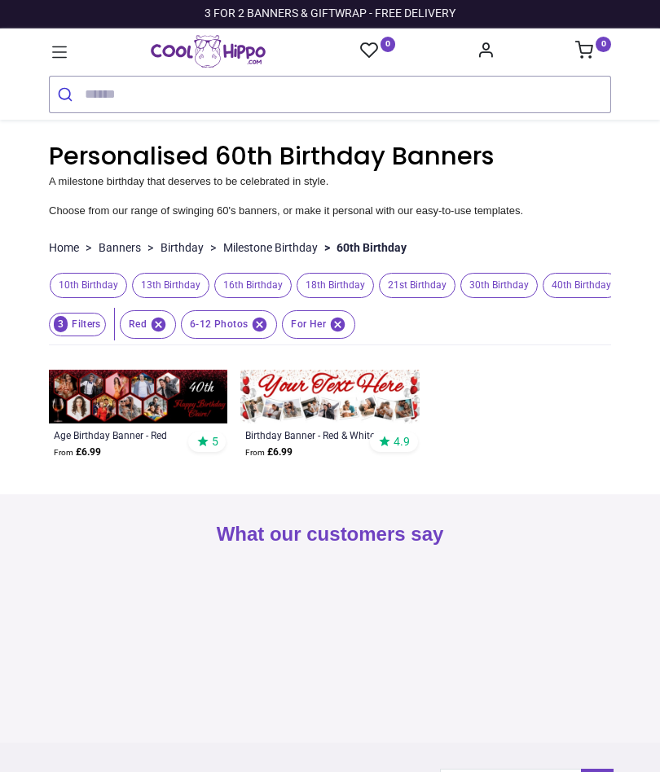
scroll to position [0, 92]
click at [161, 326] on icon "button" at bounding box center [158, 324] width 17 height 17
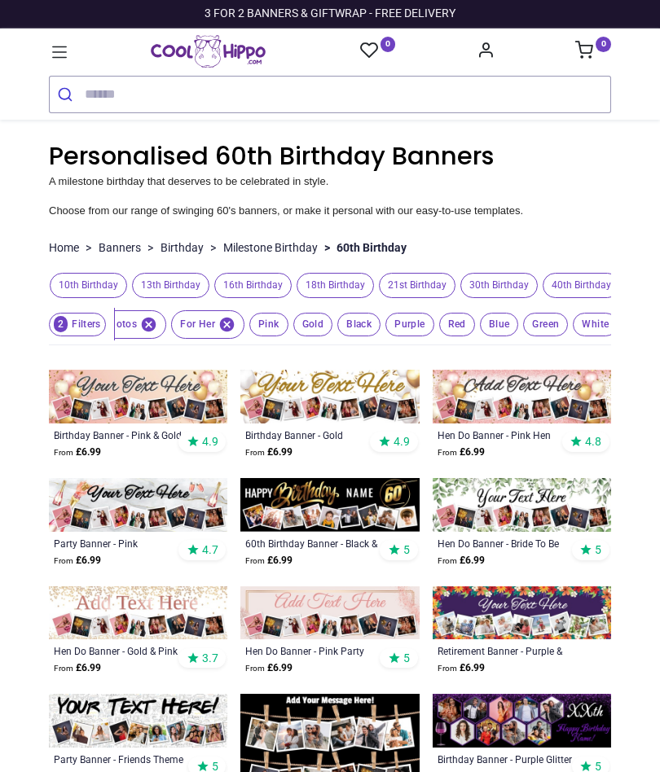
scroll to position [0, 55]
click at [261, 337] on span "Pink" at bounding box center [263, 325] width 39 height 24
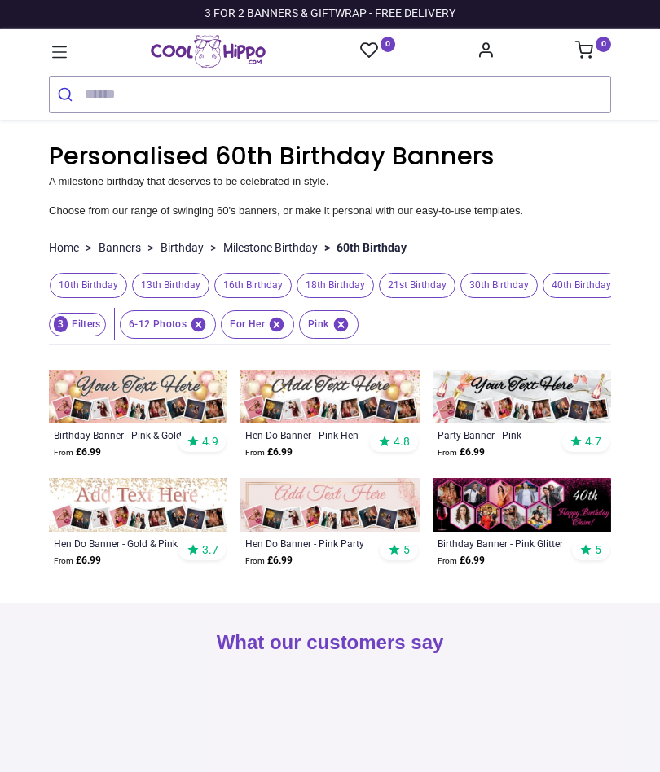
scroll to position [0, 0]
click at [197, 329] on icon "button" at bounding box center [198, 324] width 15 height 15
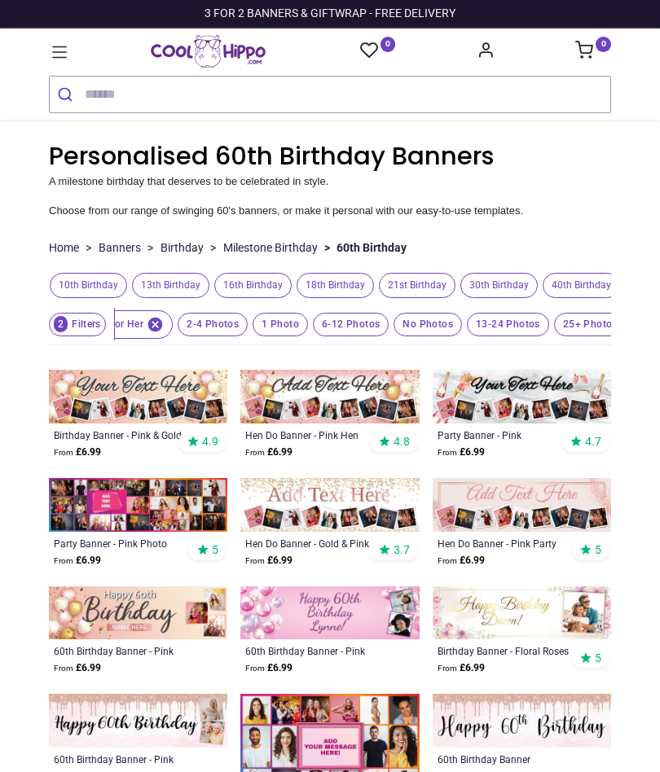
scroll to position [0, 91]
click at [240, 331] on span "13-24 Photos" at bounding box center [205, 325] width 70 height 24
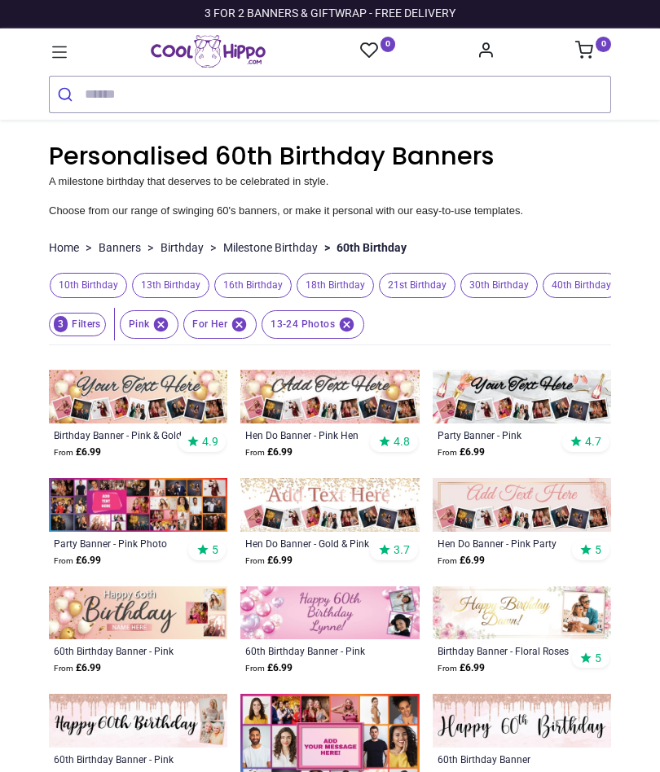
scroll to position [0, 0]
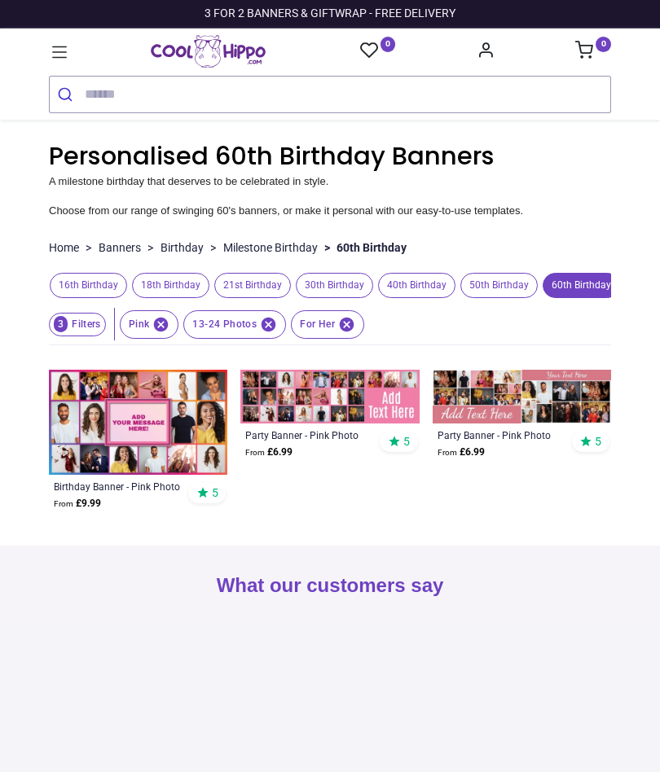
click at [275, 333] on icon "button" at bounding box center [268, 324] width 17 height 17
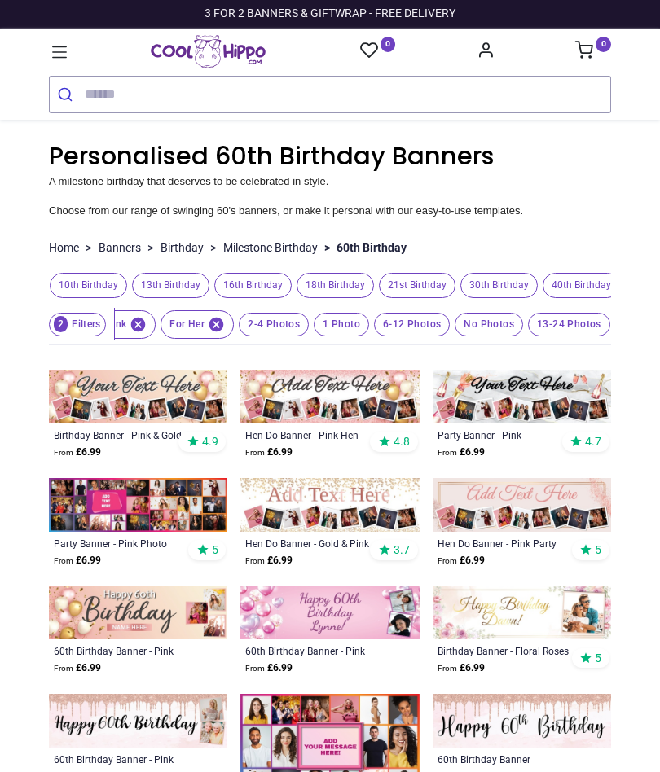
scroll to position [0, 22]
click at [310, 333] on span "6-12 Photos" at bounding box center [275, 325] width 70 height 24
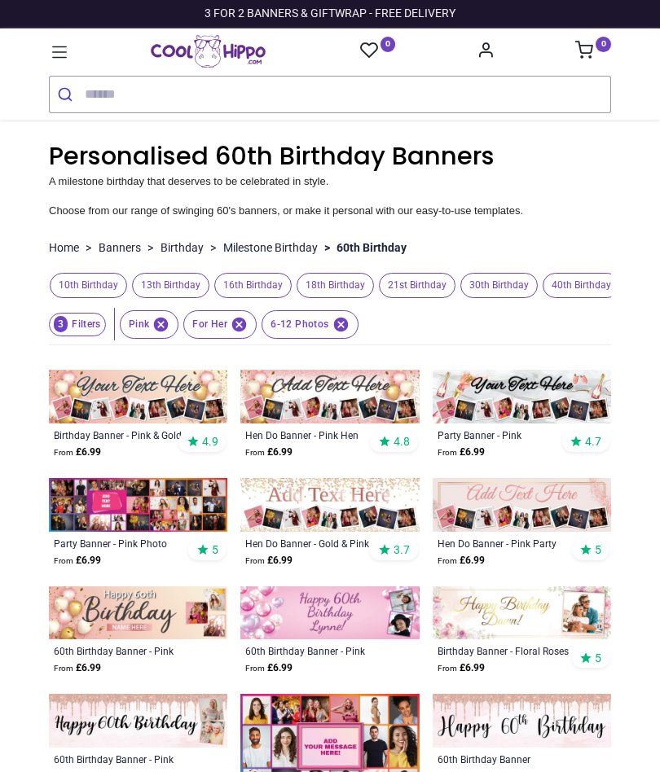
scroll to position [0, 0]
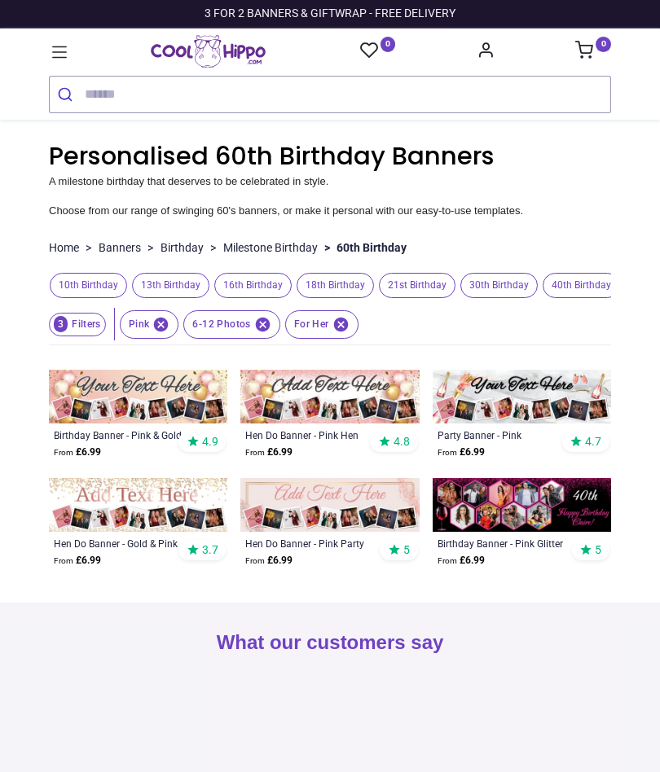
click at [157, 332] on icon "button" at bounding box center [161, 324] width 15 height 15
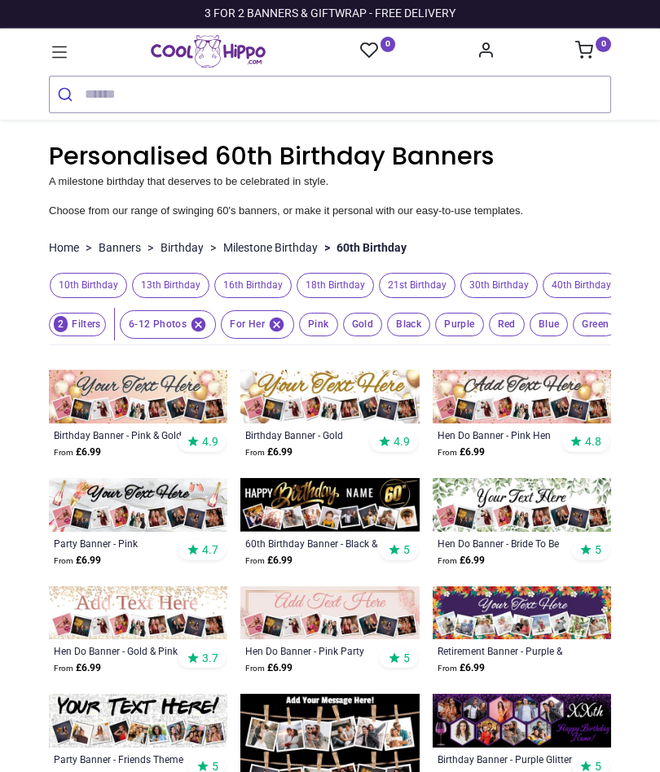
click at [315, 333] on span "Pink" at bounding box center [318, 325] width 39 height 24
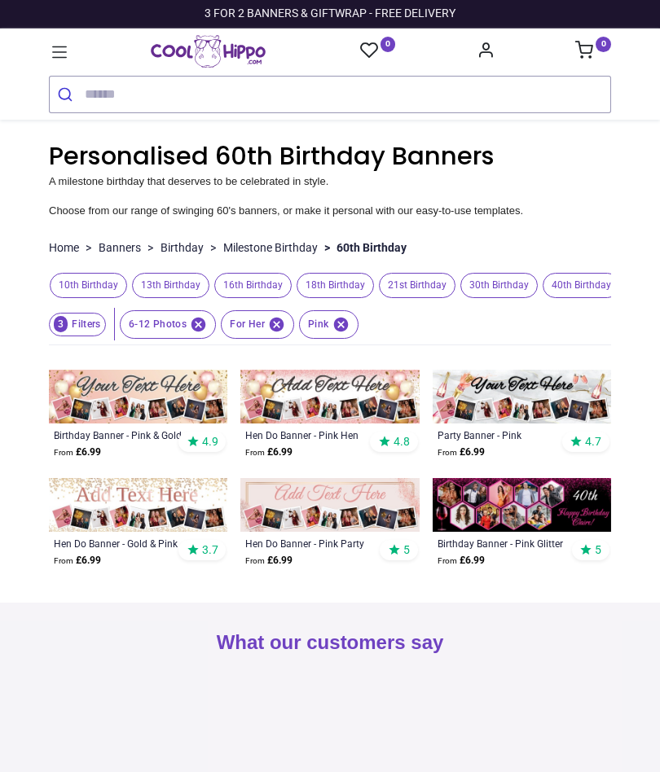
click at [342, 332] on icon "button" at bounding box center [340, 324] width 15 height 15
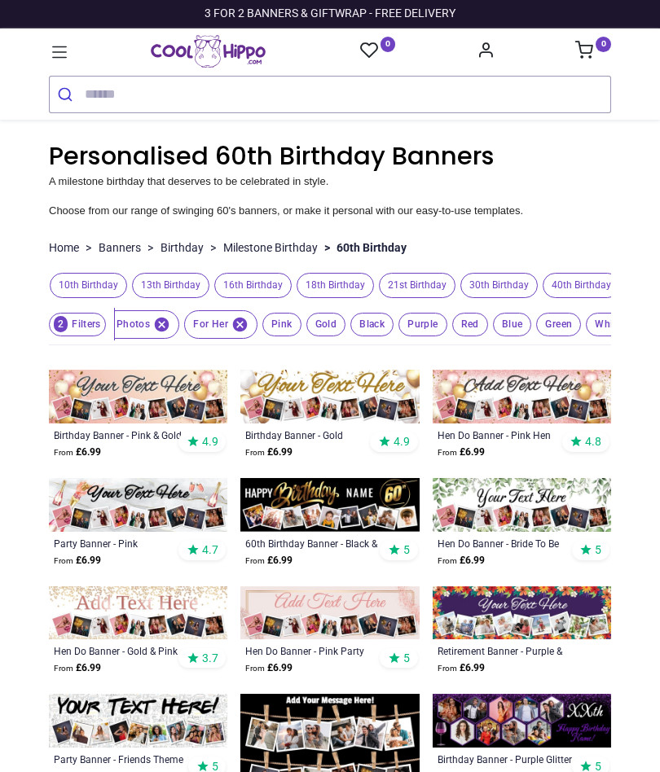
scroll to position [0, 55]
click at [283, 331] on span "Red" at bounding box center [263, 325] width 39 height 24
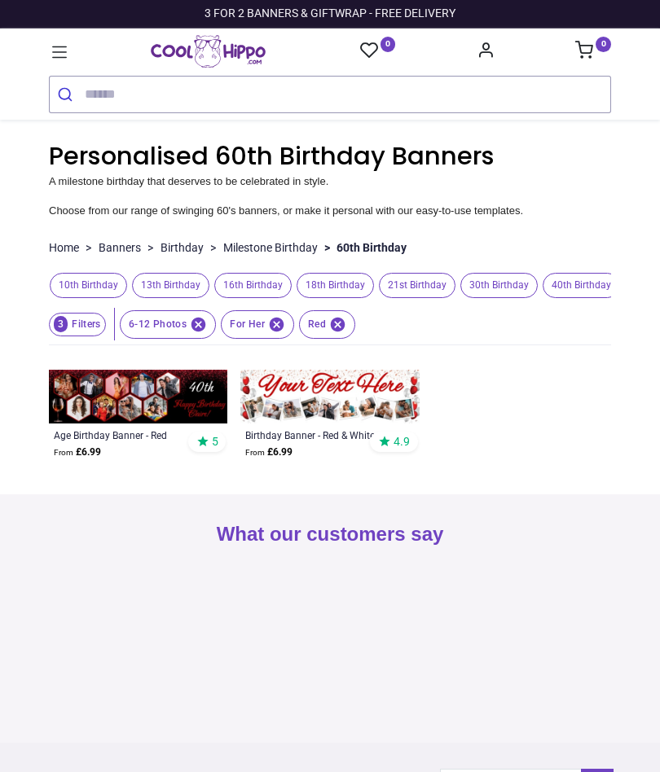
scroll to position [0, 0]
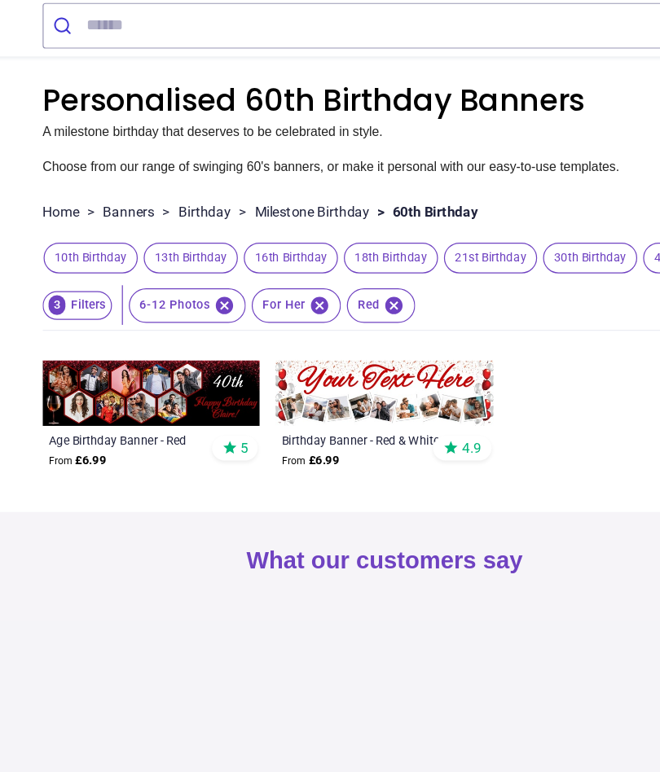
click at [337, 370] on img at bounding box center [329, 397] width 178 height 54
click at [331, 317] on icon "button" at bounding box center [338, 324] width 15 height 15
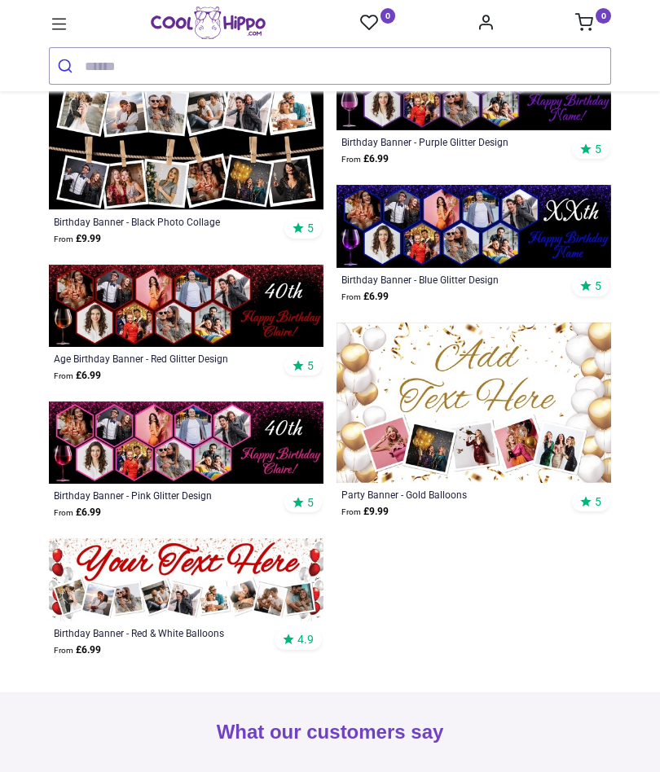
scroll to position [979, 0]
click at [226, 580] on img at bounding box center [186, 580] width 275 height 82
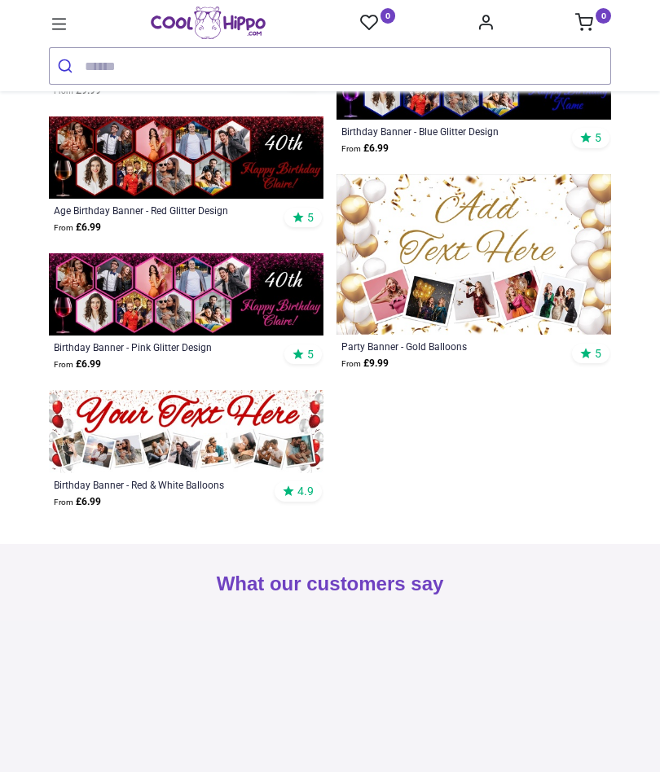
scroll to position [1142, 0]
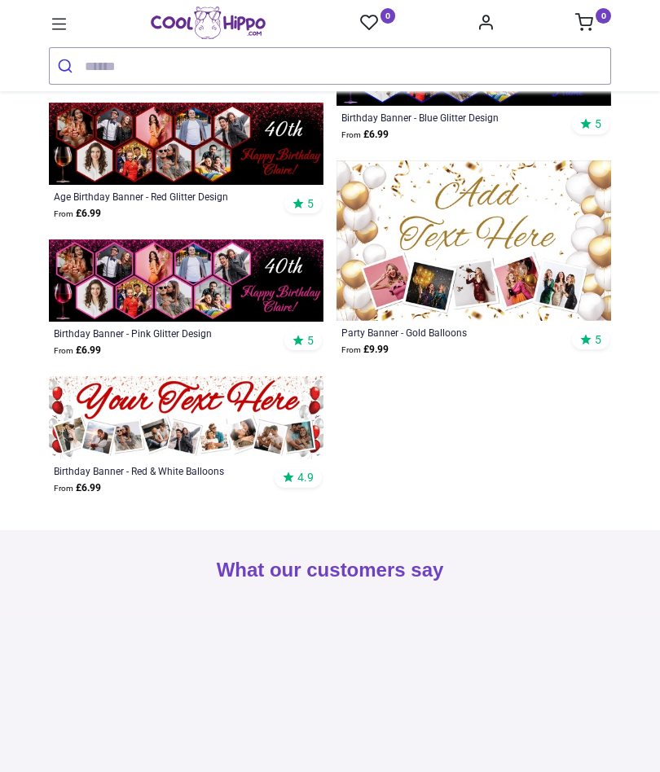
click at [237, 435] on img at bounding box center [186, 417] width 275 height 82
click at [249, 424] on img at bounding box center [186, 417] width 275 height 82
click at [245, 421] on img at bounding box center [186, 417] width 275 height 82
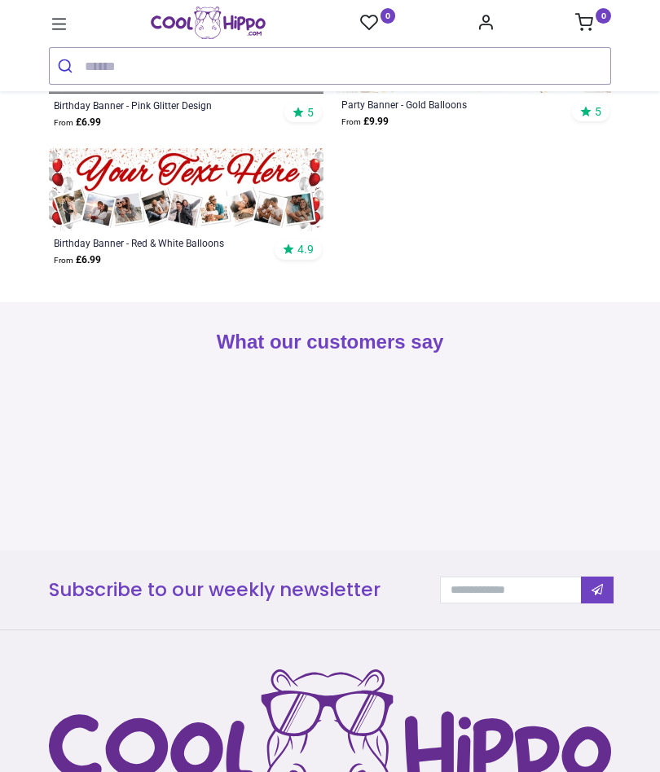
scroll to position [1307, 0]
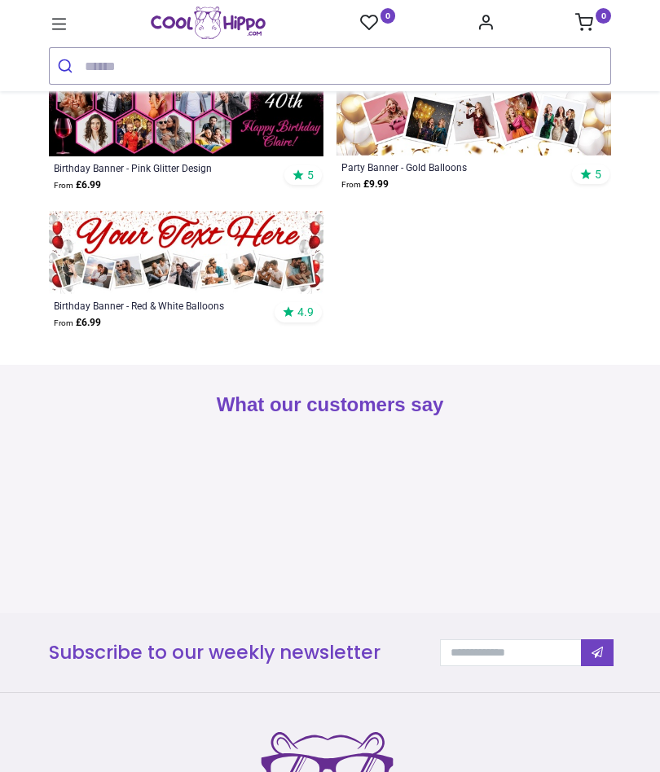
click at [240, 263] on img at bounding box center [186, 252] width 275 height 82
click at [231, 253] on img at bounding box center [186, 252] width 275 height 82
click at [254, 252] on img at bounding box center [186, 252] width 275 height 82
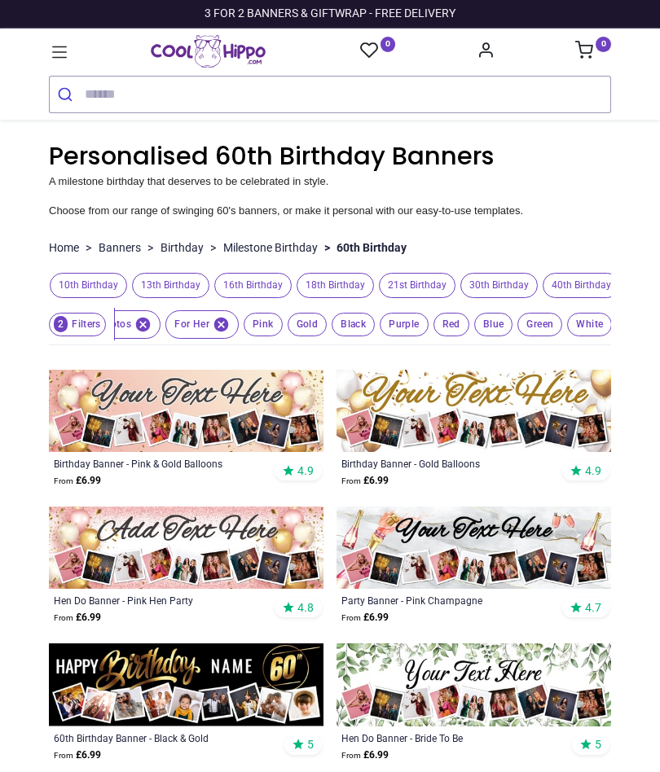
scroll to position [0, 0]
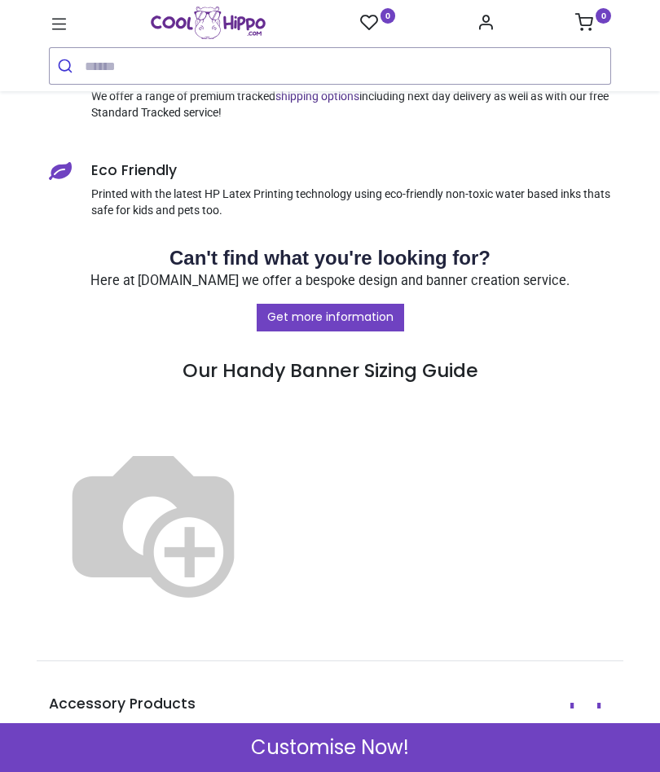
scroll to position [1210, 0]
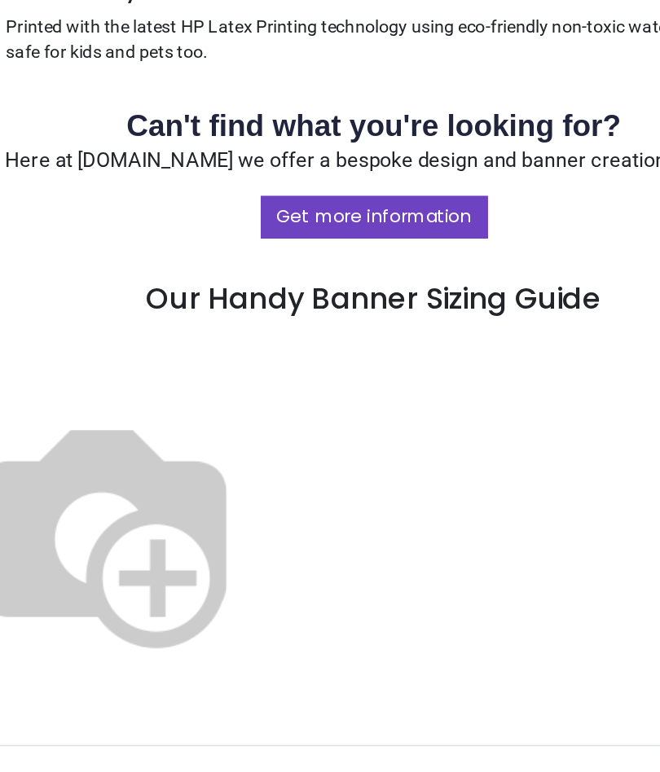
click at [257, 416] on img at bounding box center [153, 520] width 209 height 209
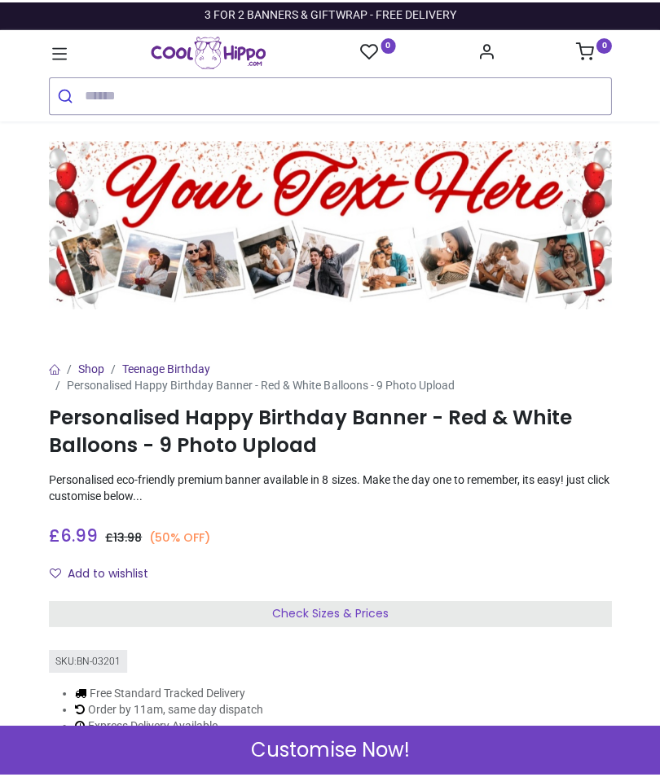
scroll to position [0, 0]
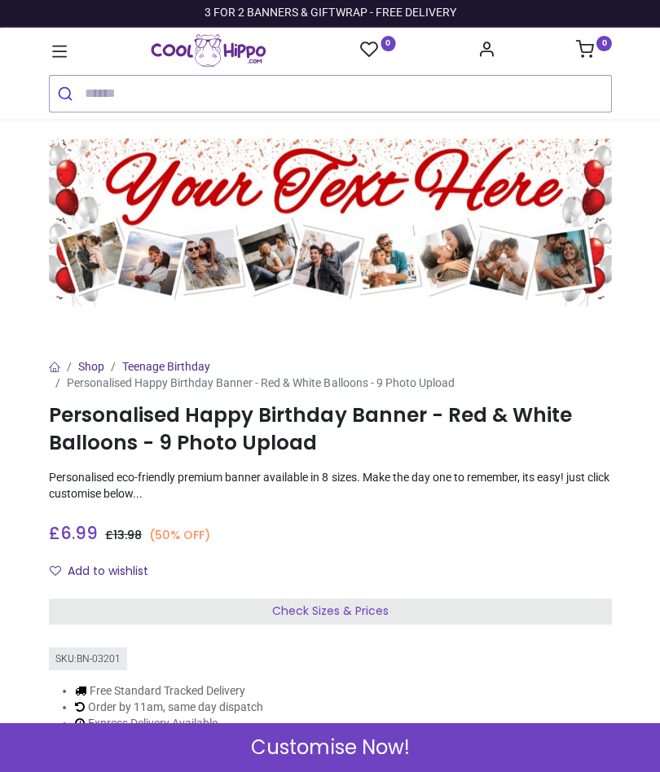
click at [441, 609] on div "Check Sizes & Prices" at bounding box center [330, 612] width 562 height 26
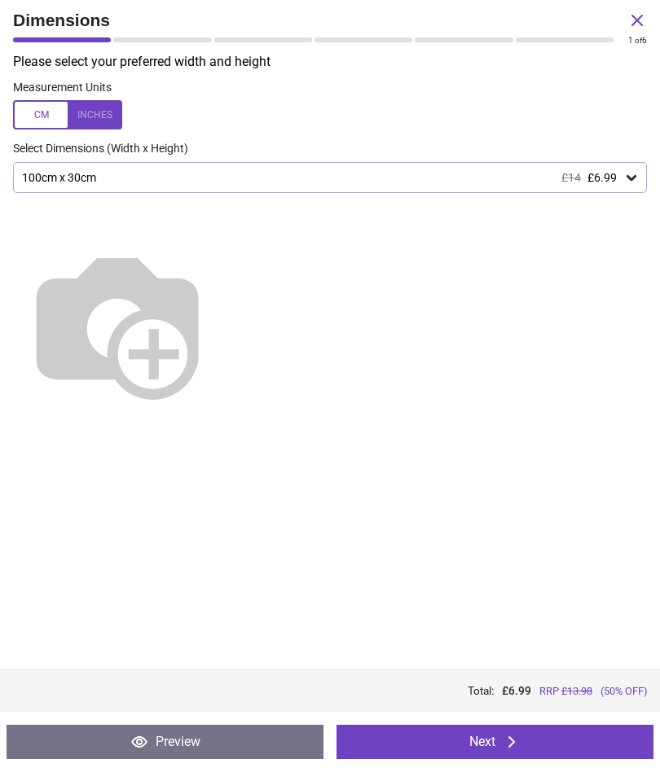
click at [634, 175] on icon at bounding box center [632, 178] width 10 height 6
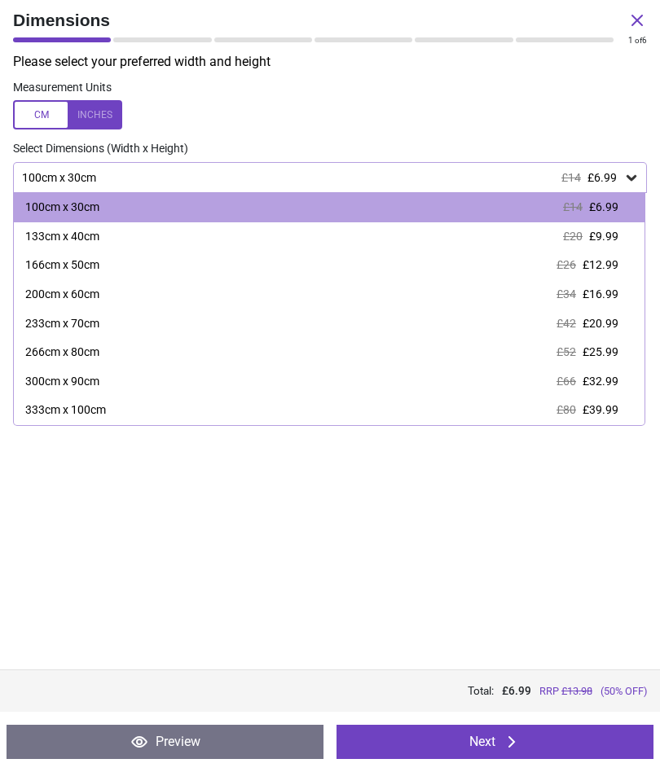
click at [605, 265] on span "£12.99" at bounding box center [601, 264] width 36 height 13
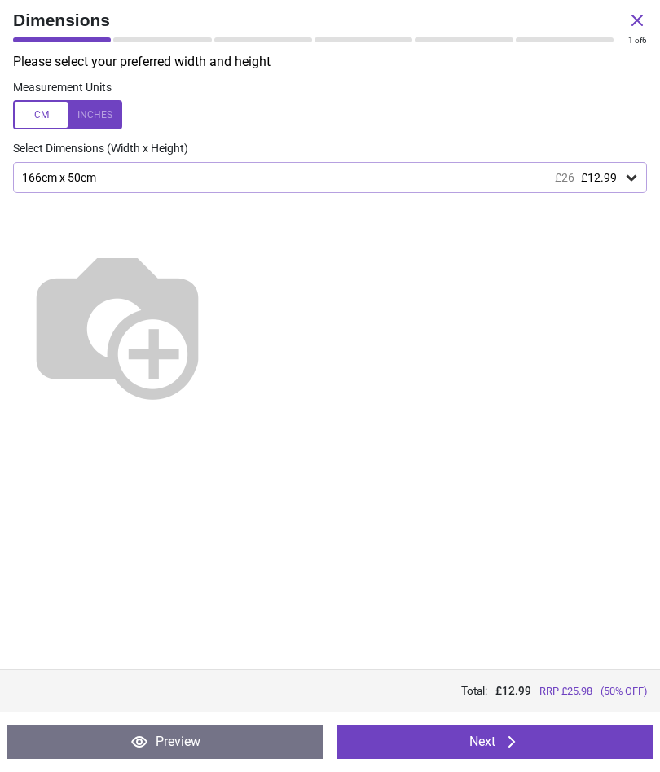
click at [639, 170] on icon at bounding box center [631, 177] width 16 height 16
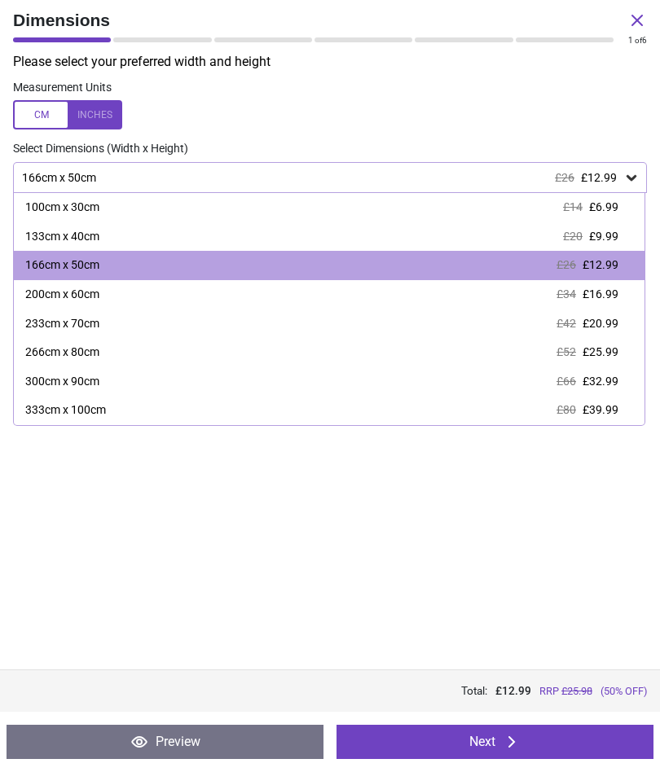
click at [612, 288] on span "£16.99" at bounding box center [601, 294] width 36 height 13
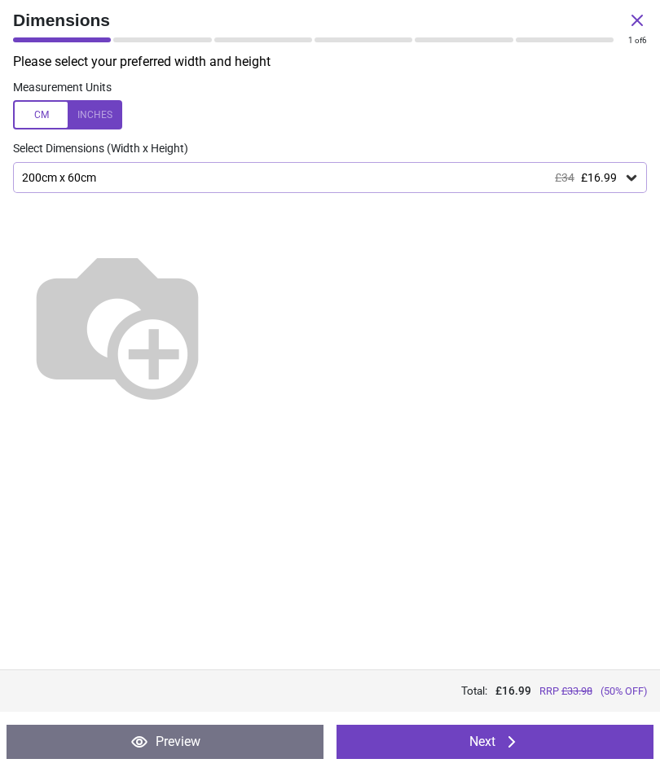
click at [571, 744] on button "Next" at bounding box center [495, 742] width 317 height 34
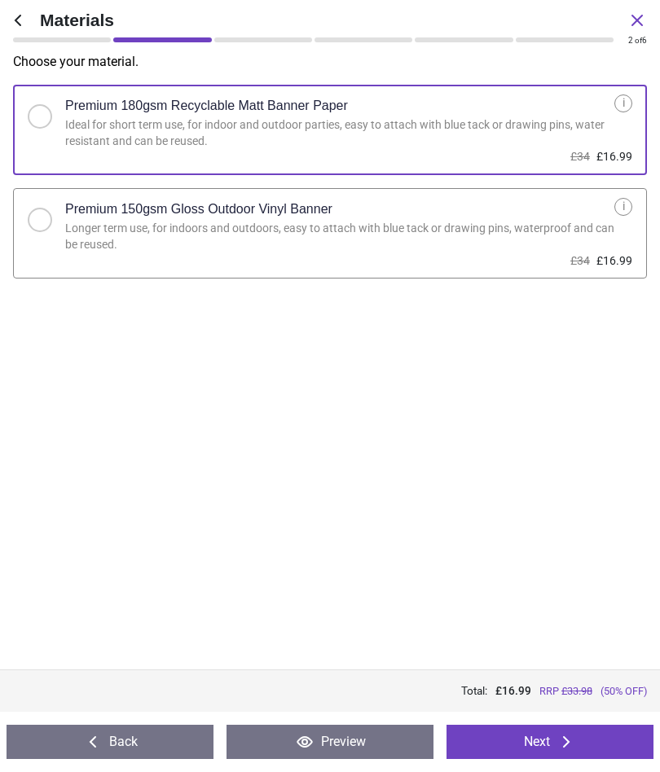
click at [600, 733] on button "Next" at bounding box center [550, 742] width 207 height 34
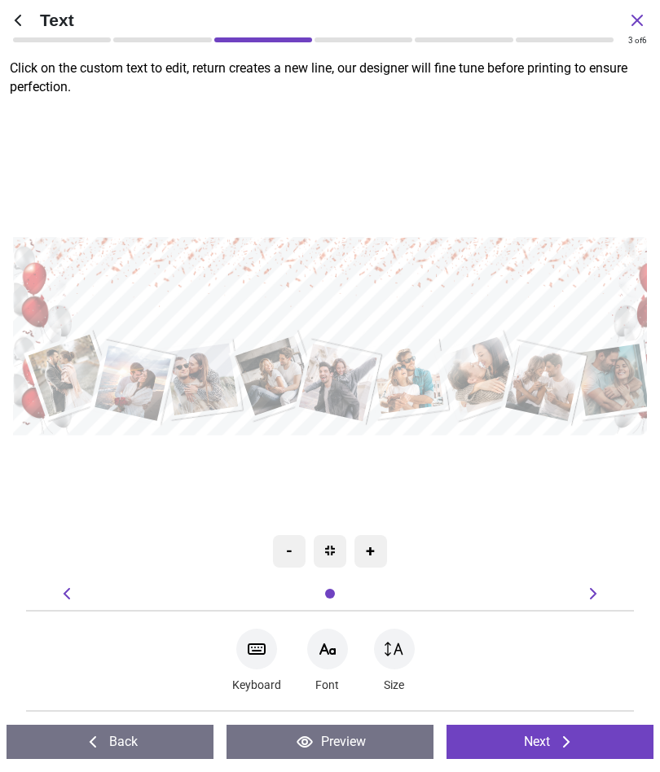
click at [453, 280] on textarea at bounding box center [344, 297] width 619 height 90
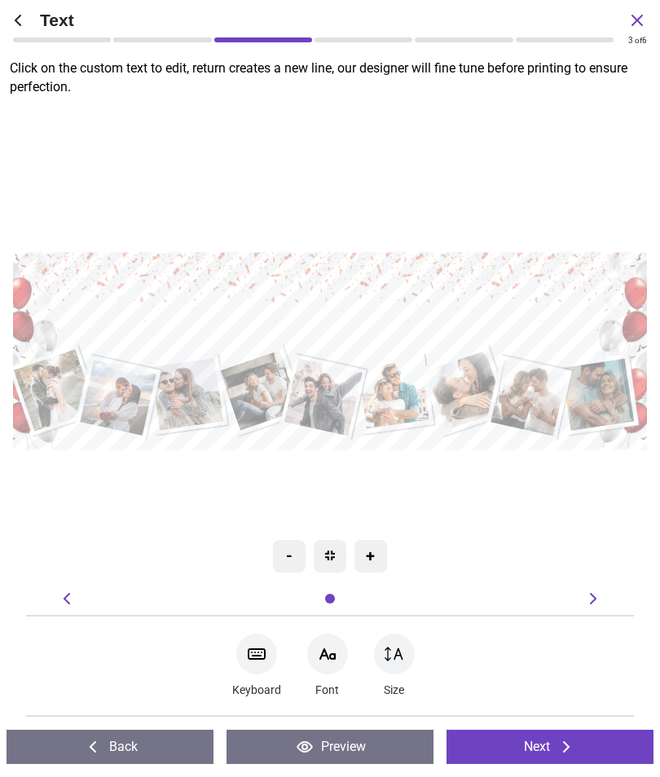
click at [425, 313] on textarea at bounding box center [329, 311] width 619 height 90
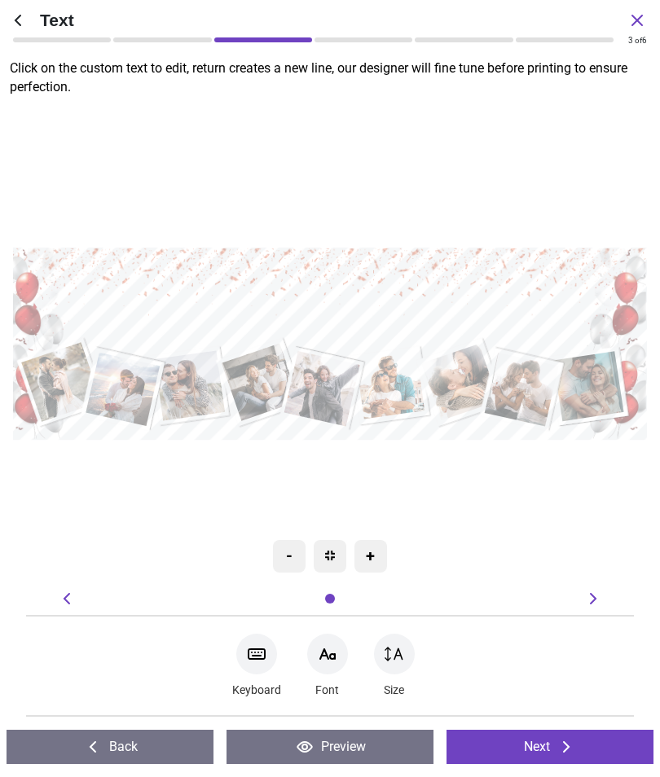
type textarea "**********"
click at [567, 139] on div ".cls-1 { filter: url(#drop-shadow-2); } .cls-1, .cls-2, .cls-3, .cls-4, .cls-5,…" at bounding box center [327, 344] width 640 height 482
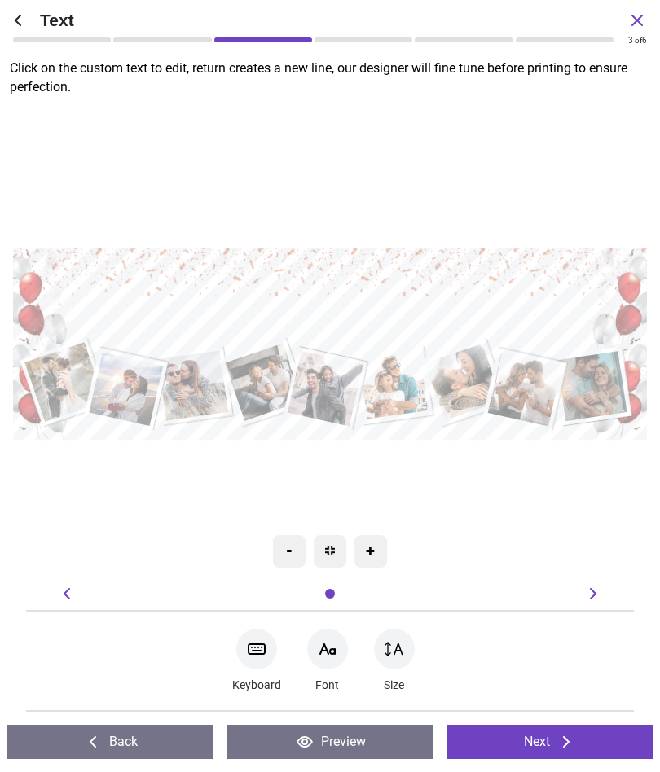
click at [324, 647] on icon at bounding box center [327, 650] width 15 height 10
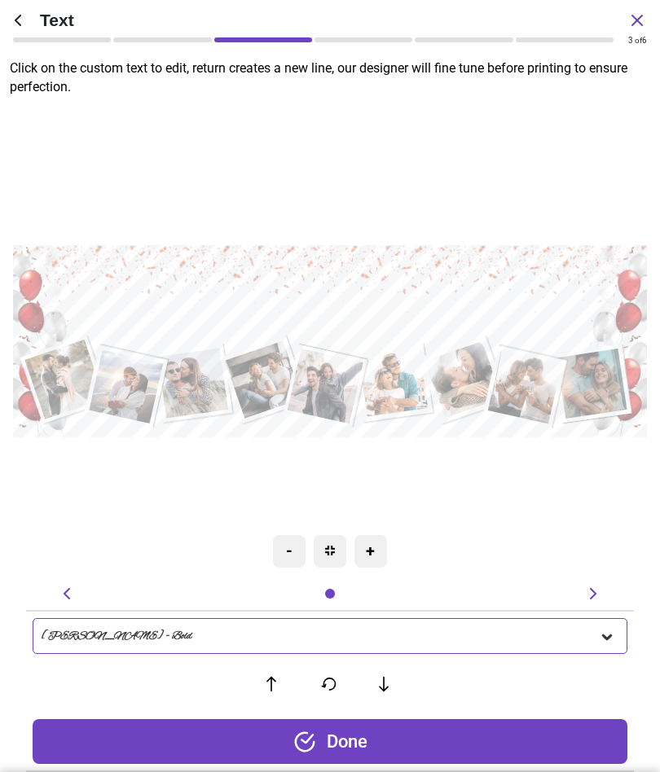
click at [530, 736] on div "Done" at bounding box center [330, 742] width 594 height 45
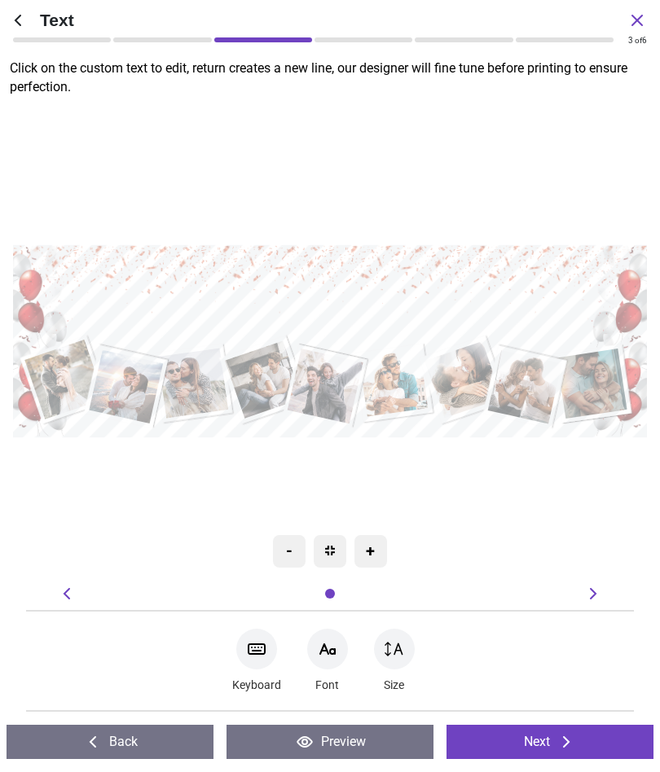
click at [583, 736] on button "Next" at bounding box center [550, 742] width 207 height 34
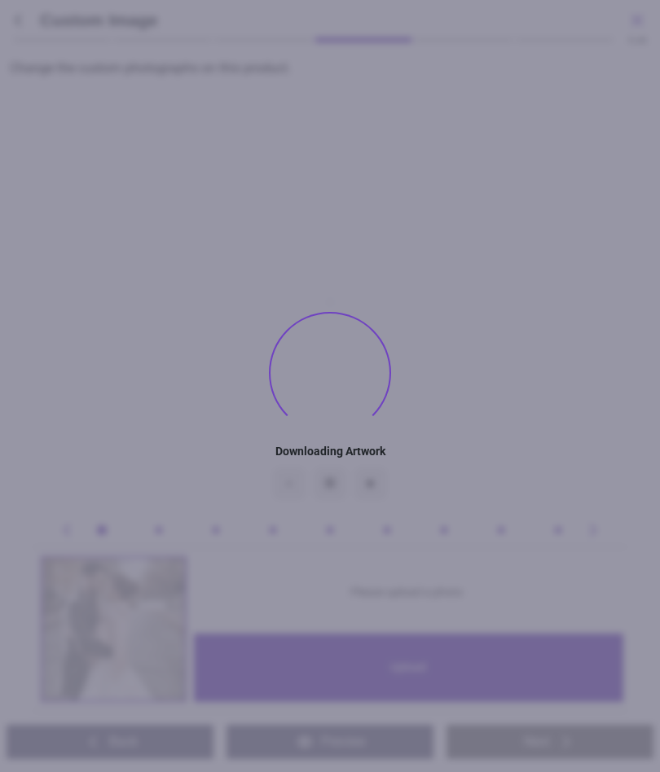
type textarea "**********"
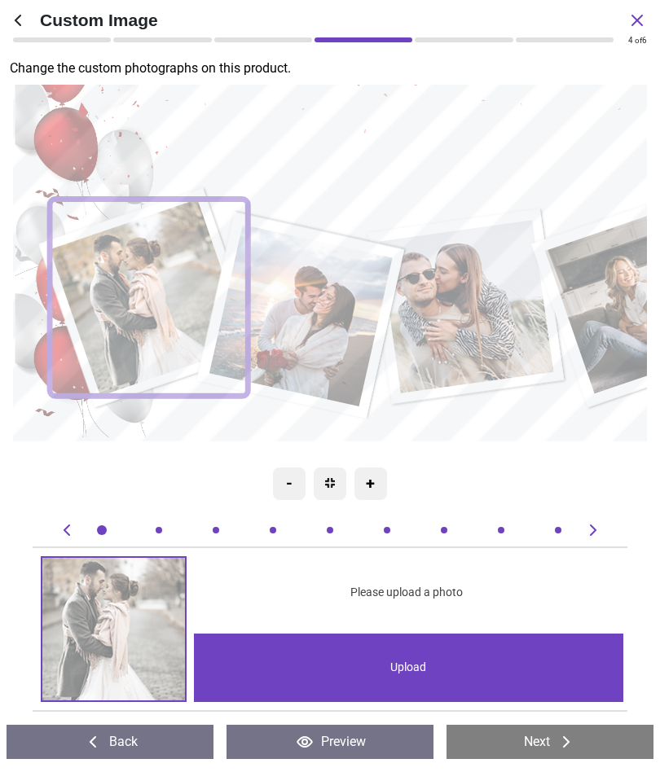
click at [429, 664] on div "Upload" at bounding box center [409, 668] width 430 height 68
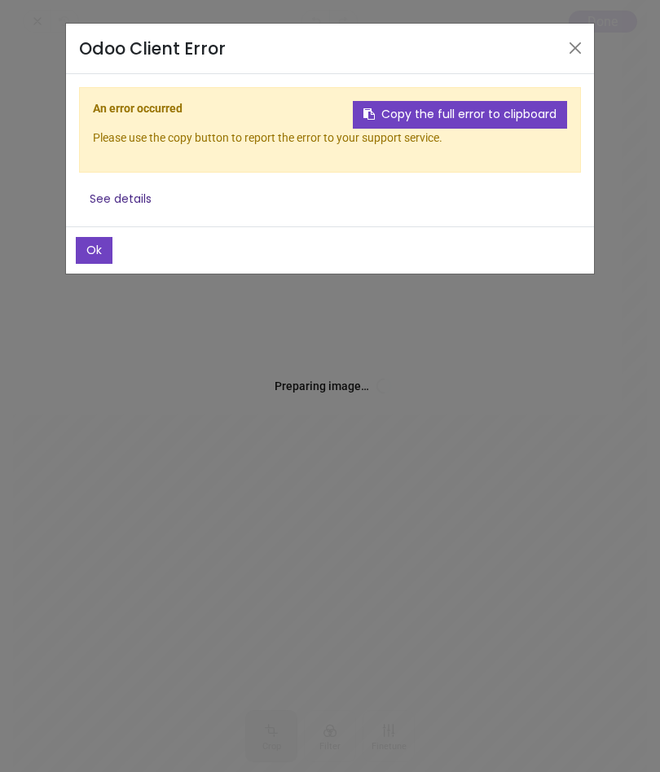
click at [583, 31] on header "Odoo Client Error" at bounding box center [330, 49] width 528 height 51
click at [574, 42] on button "Close" at bounding box center [575, 48] width 24 height 24
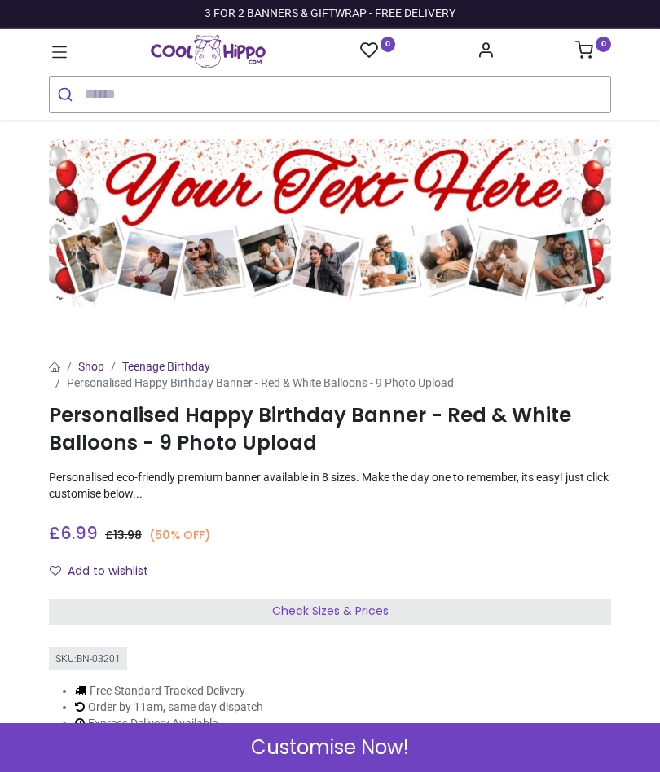
scroll to position [90, 0]
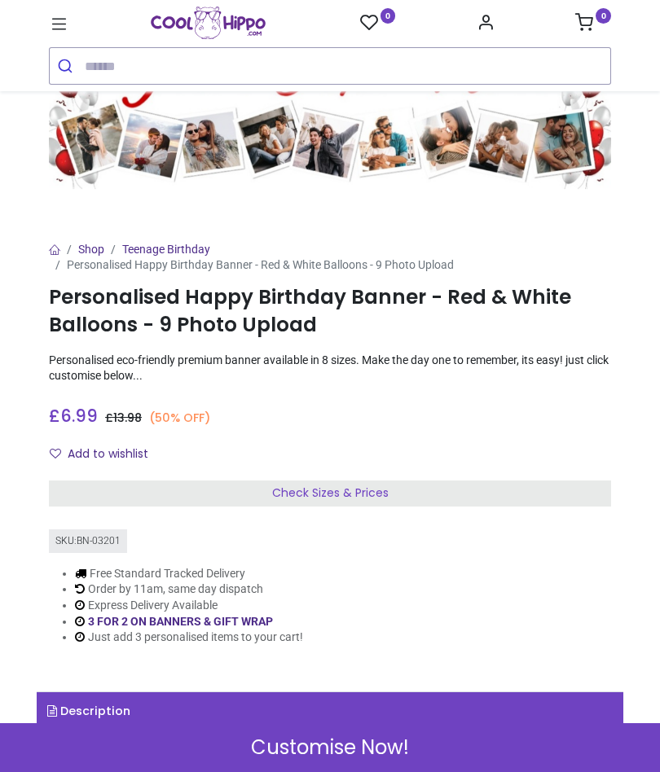
click at [484, 482] on div "Check Sizes & Prices" at bounding box center [330, 494] width 562 height 26
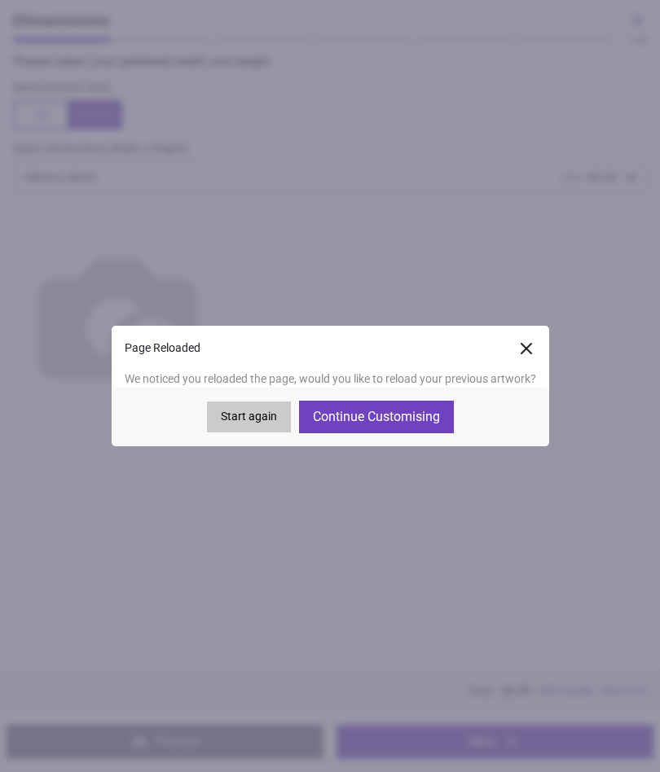
click at [398, 416] on button "Continue Customising" at bounding box center [376, 417] width 155 height 33
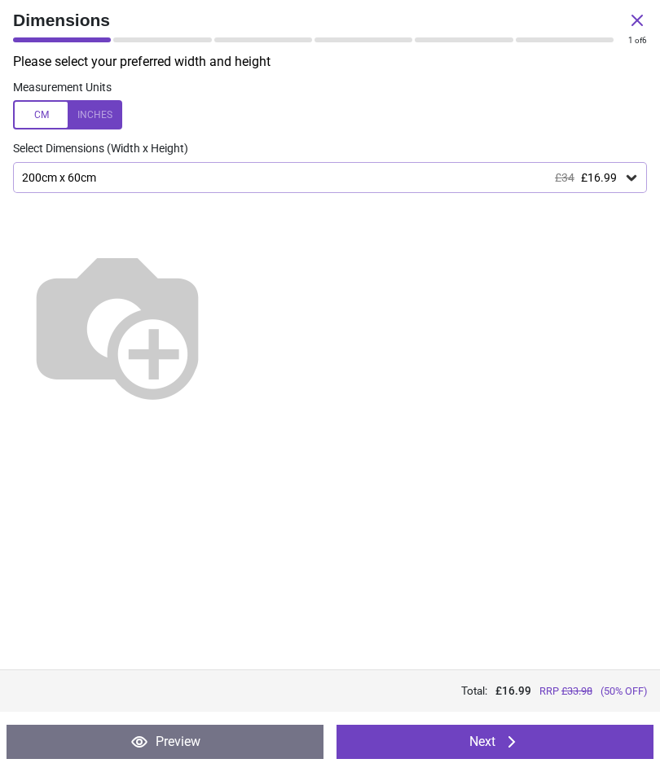
click at [535, 751] on button "Next" at bounding box center [495, 742] width 317 height 34
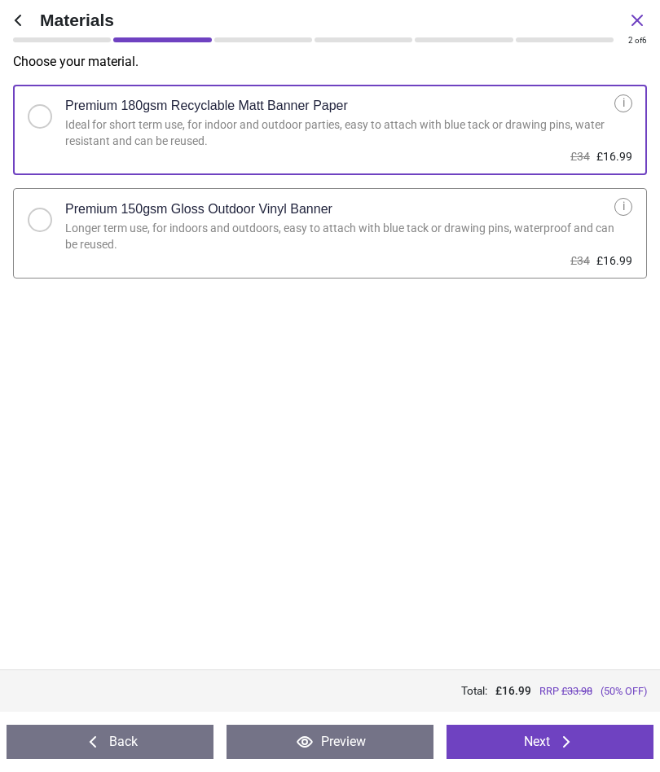
click at [577, 741] on button "Next" at bounding box center [550, 742] width 207 height 34
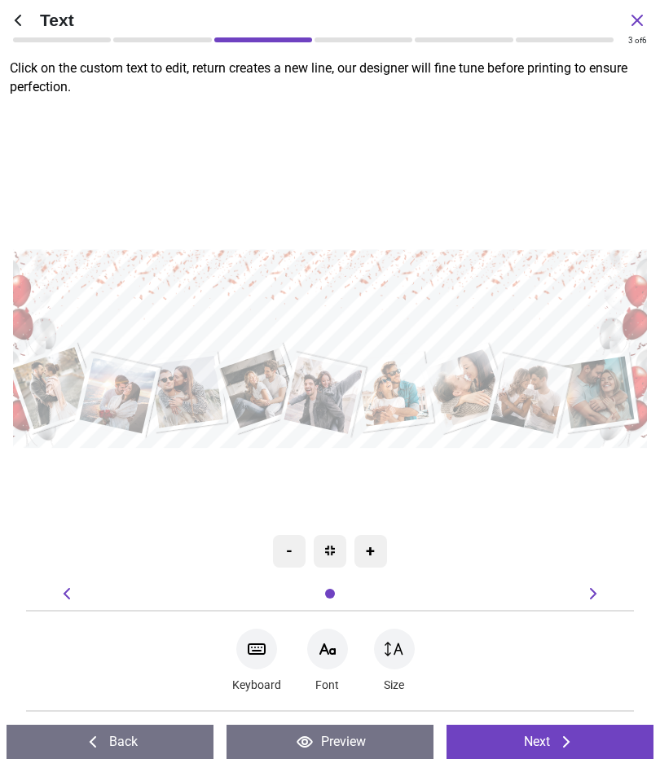
click at [587, 738] on button "Next" at bounding box center [550, 742] width 207 height 34
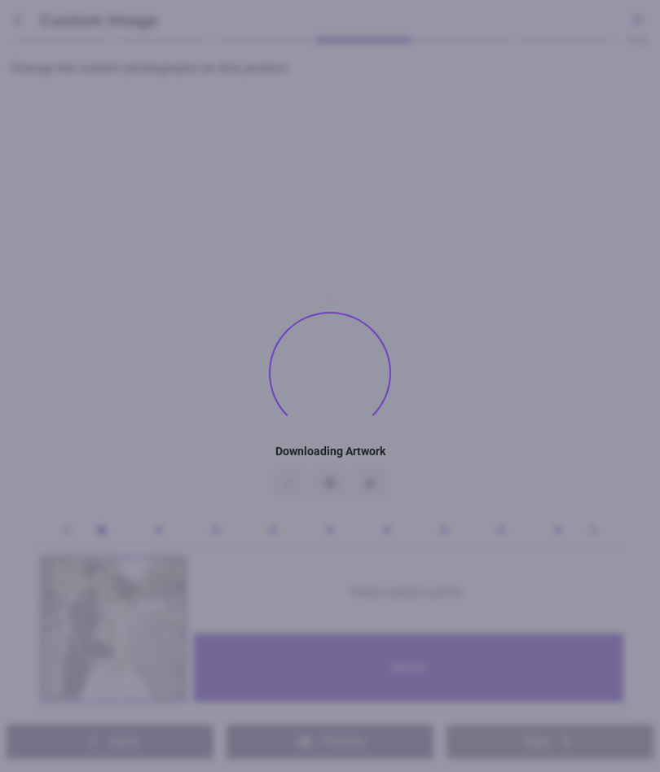
type textarea "**********"
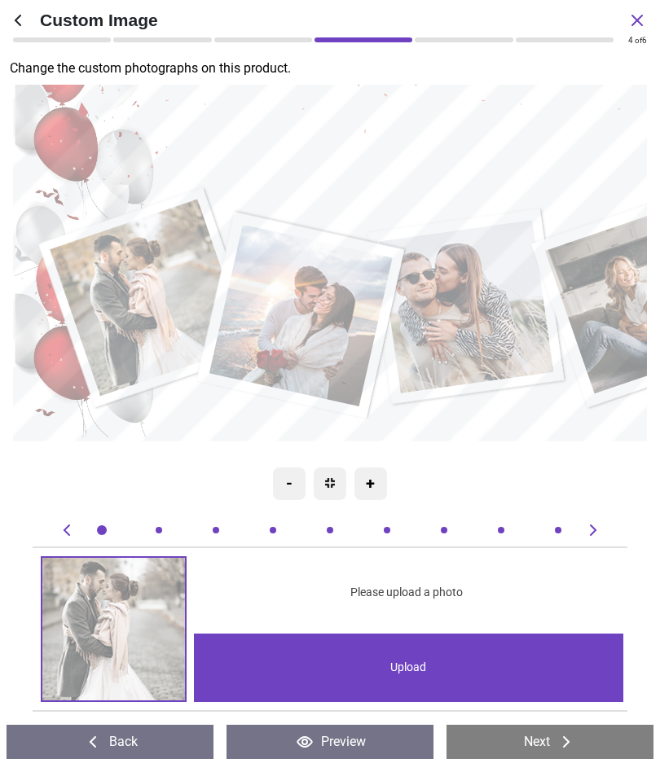
click at [464, 659] on div "Upload" at bounding box center [409, 668] width 430 height 68
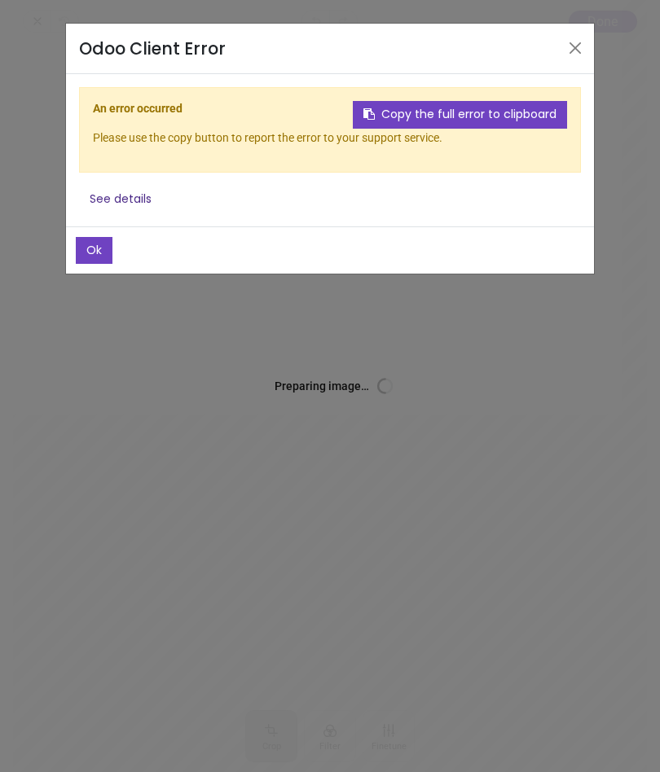
click at [579, 45] on button "Close" at bounding box center [575, 48] width 24 height 24
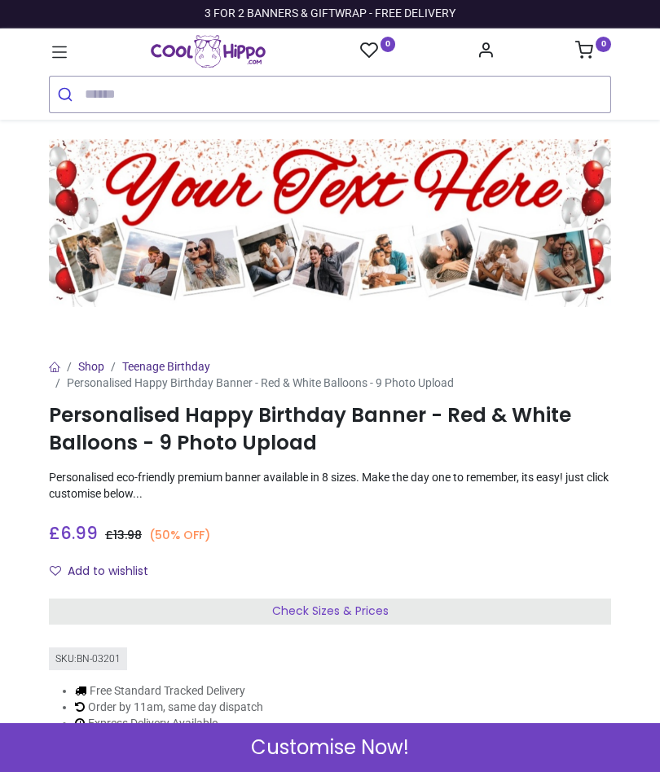
click at [486, 602] on div "Check Sizes & Prices" at bounding box center [330, 612] width 562 height 26
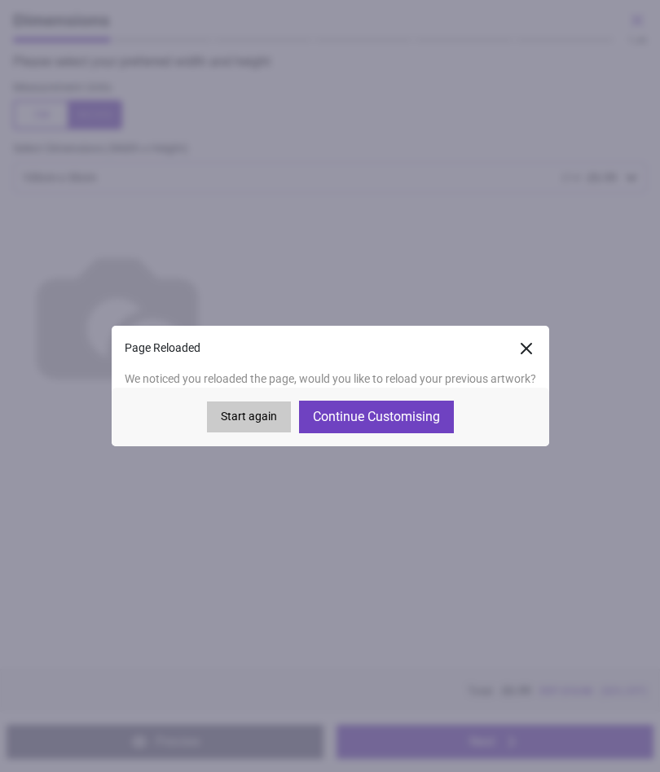
click at [410, 425] on button "Continue Customising" at bounding box center [376, 417] width 155 height 33
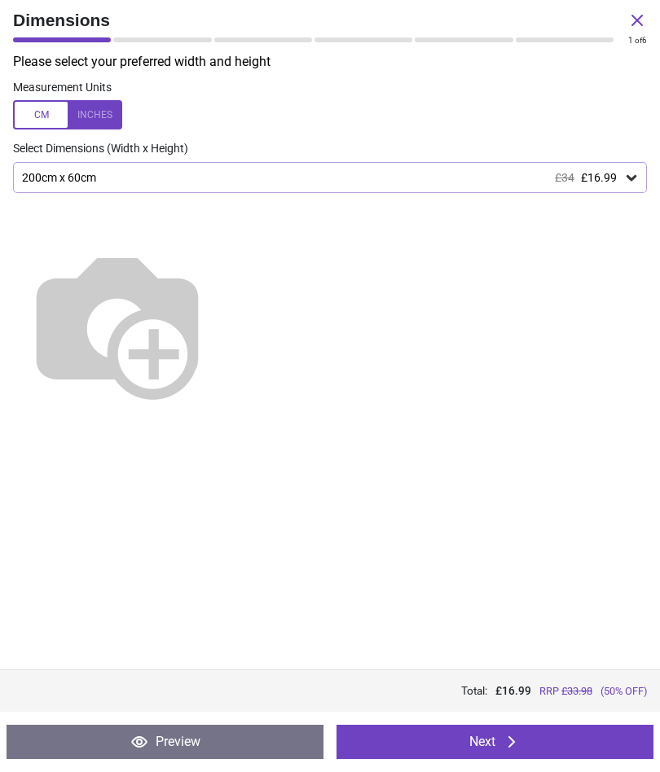
click at [565, 740] on button "Next" at bounding box center [495, 742] width 317 height 34
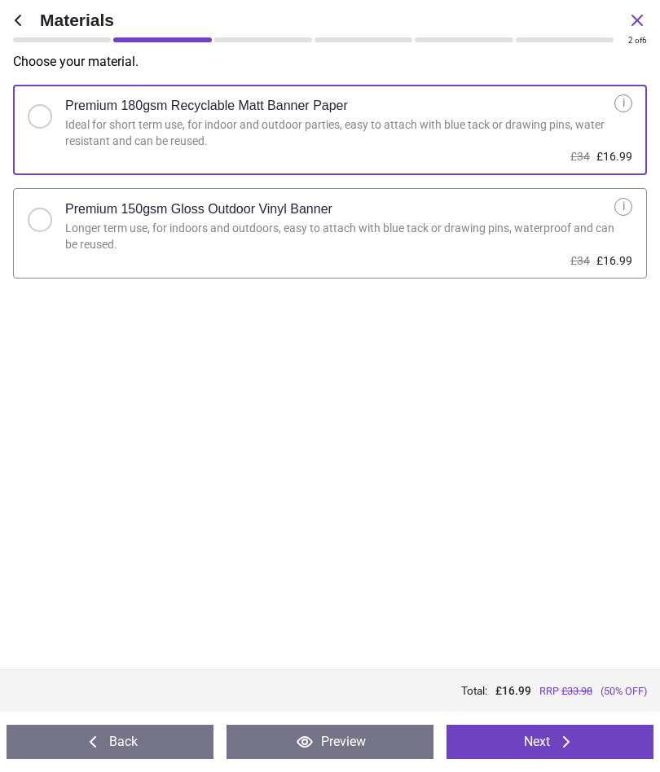
click at [588, 744] on button "Next" at bounding box center [550, 742] width 207 height 34
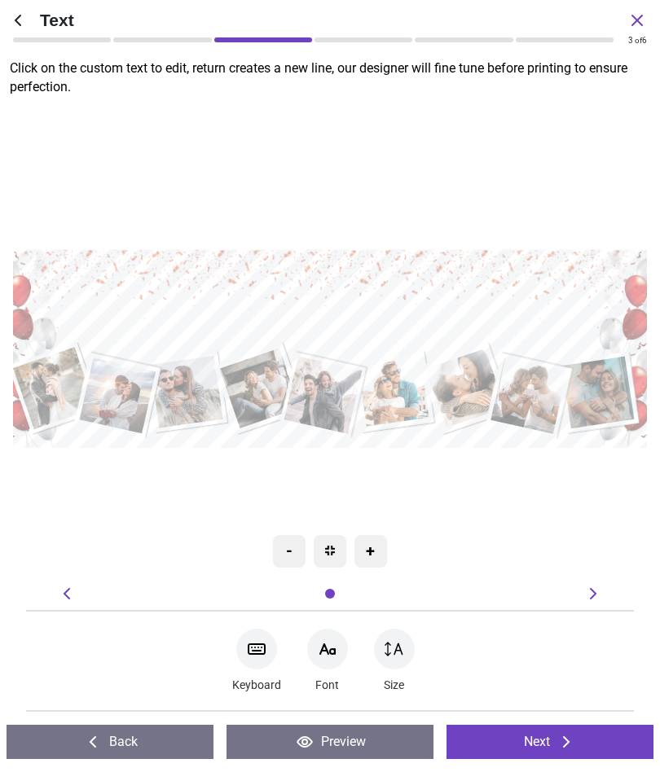
click at [577, 741] on button "Next" at bounding box center [550, 742] width 207 height 34
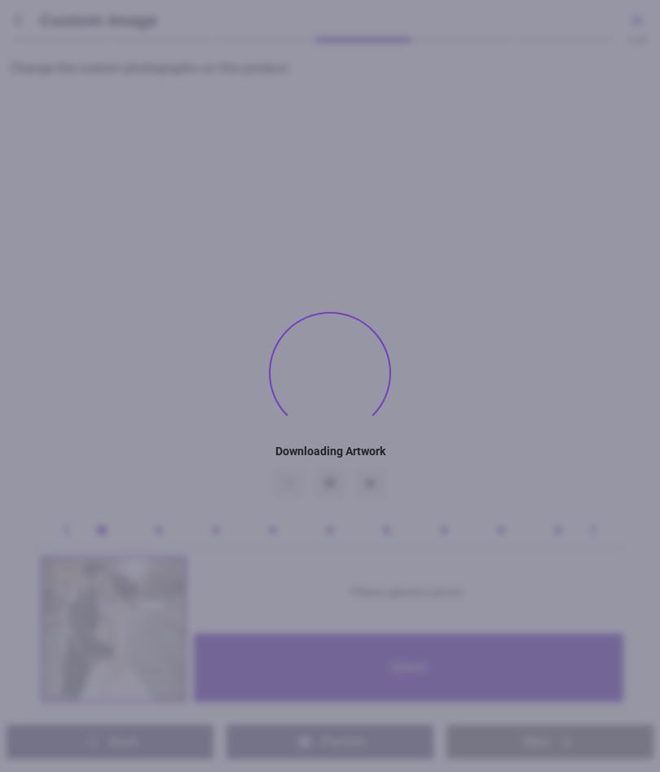
type textarea "**********"
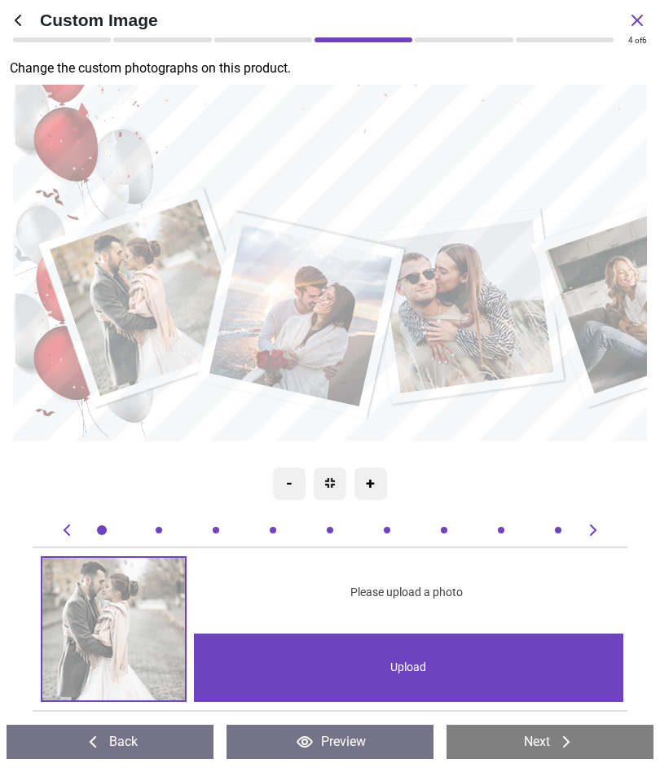
click at [484, 664] on div "Upload" at bounding box center [409, 668] width 430 height 68
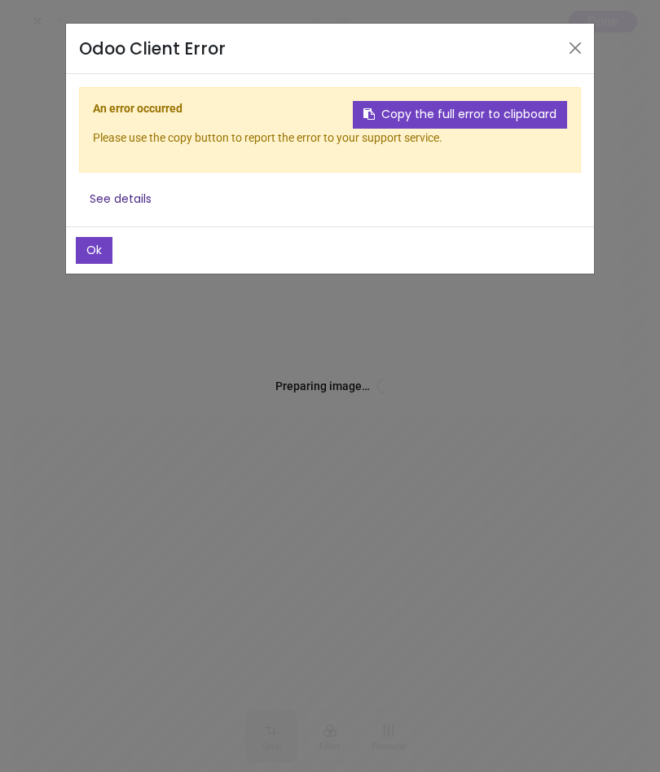
click at [579, 41] on button "Close" at bounding box center [575, 48] width 24 height 24
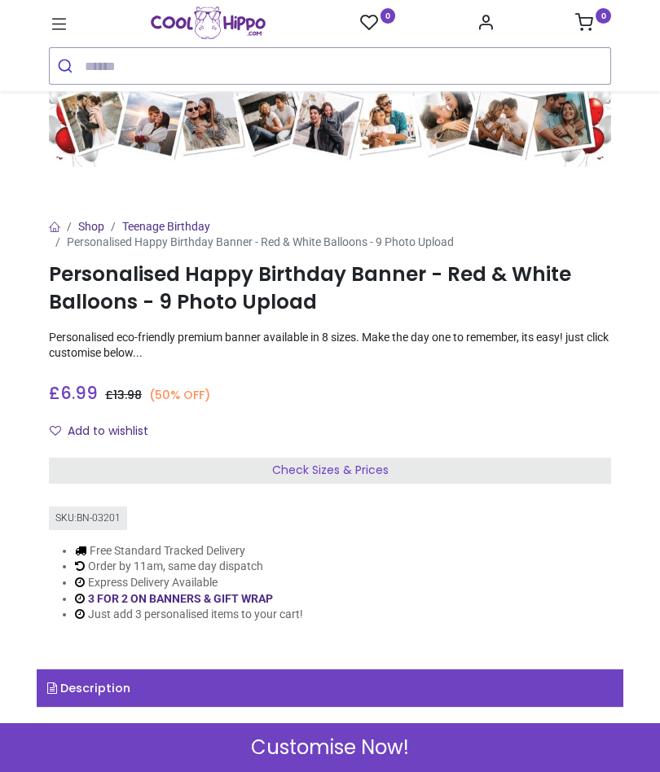
scroll to position [112, 0]
click at [553, 458] on div "Check Sizes & Prices" at bounding box center [330, 471] width 562 height 26
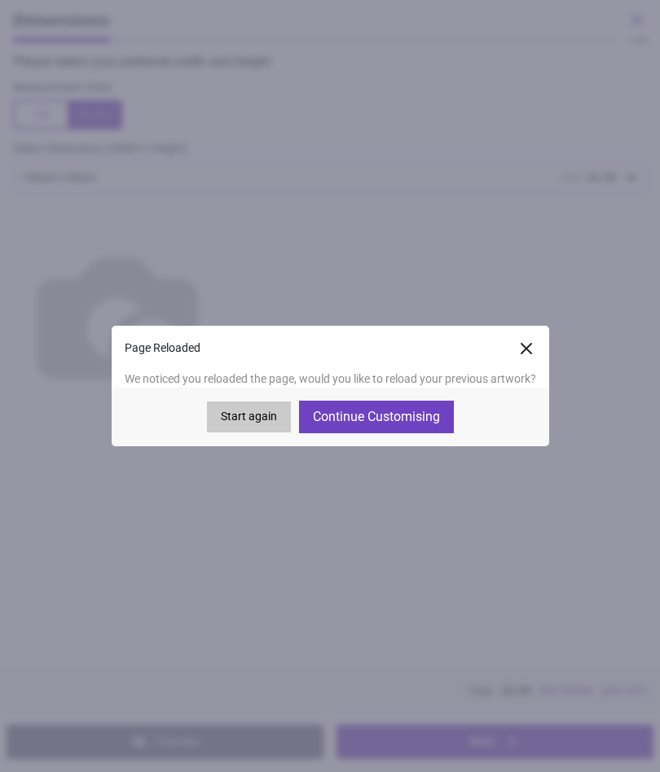
click at [420, 413] on button "Continue Customising" at bounding box center [376, 417] width 155 height 33
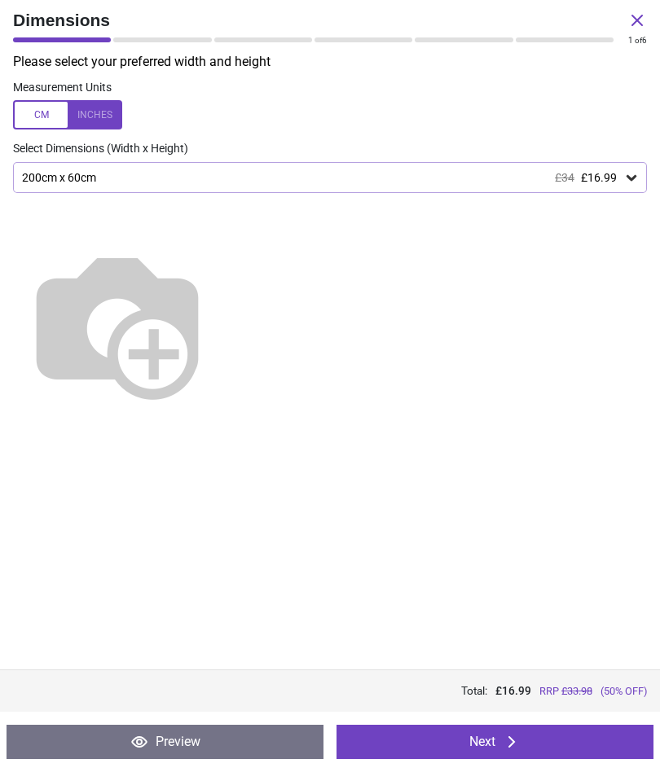
click at [548, 747] on button "Next" at bounding box center [495, 742] width 317 height 34
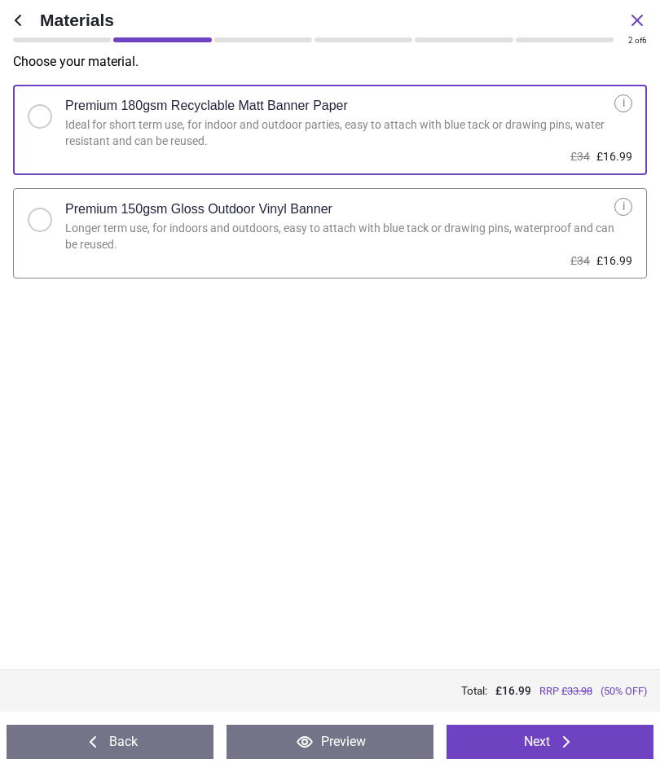
click at [566, 740] on icon at bounding box center [567, 743] width 20 height 20
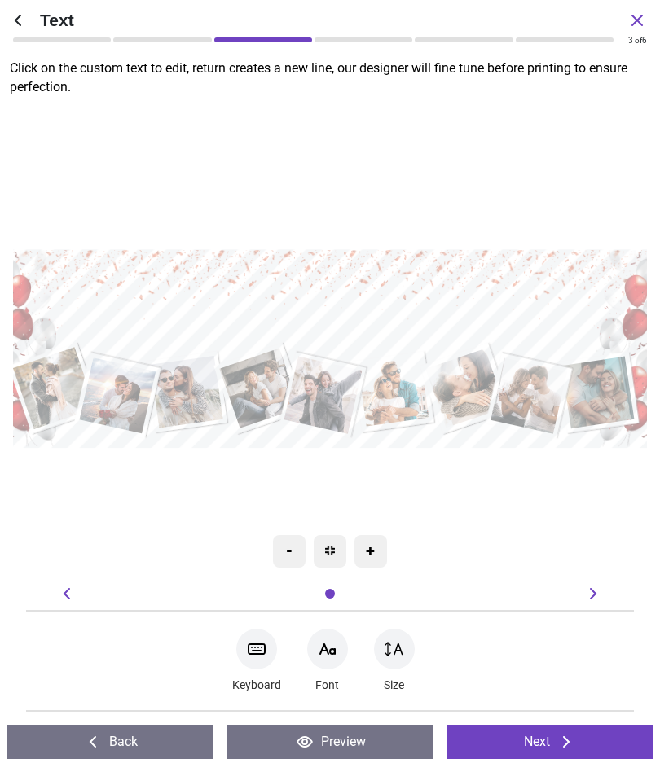
click at [565, 745] on icon at bounding box center [567, 743] width 20 height 20
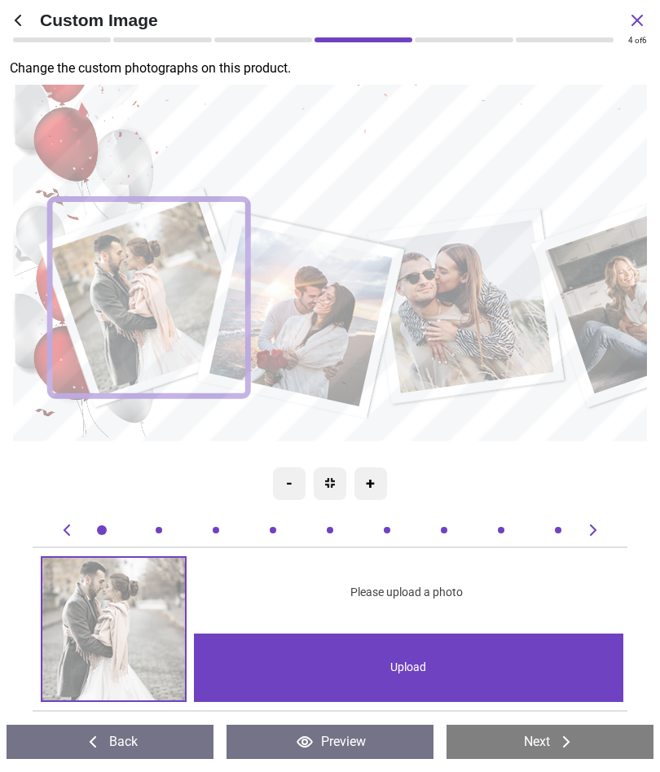
click at [530, 676] on div "Upload" at bounding box center [409, 668] width 430 height 68
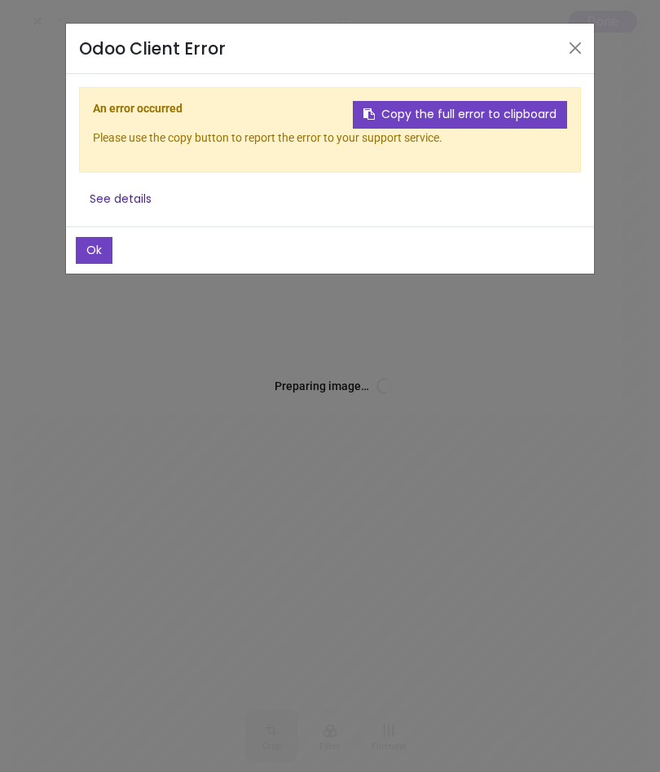
click at [577, 41] on button "Close" at bounding box center [575, 48] width 24 height 24
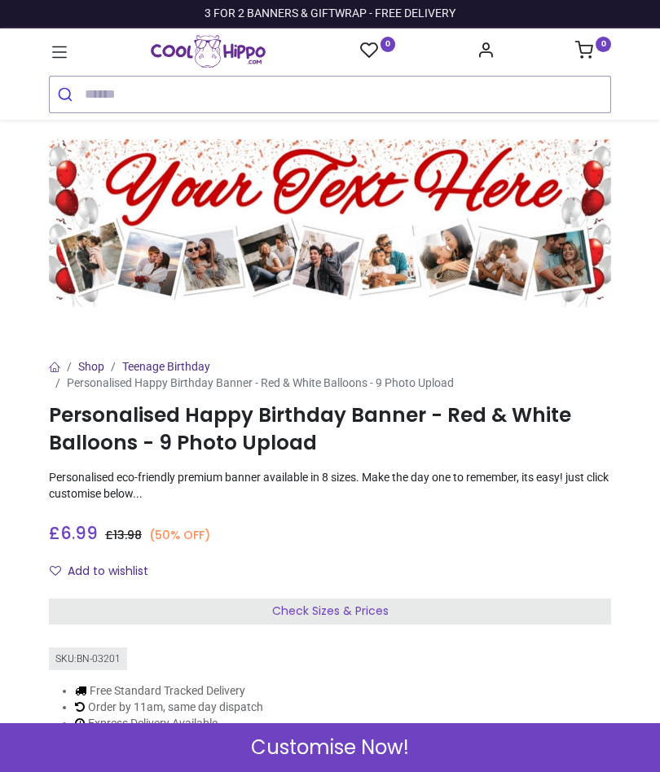
click at [487, 614] on div "Check Sizes & Prices" at bounding box center [330, 612] width 562 height 26
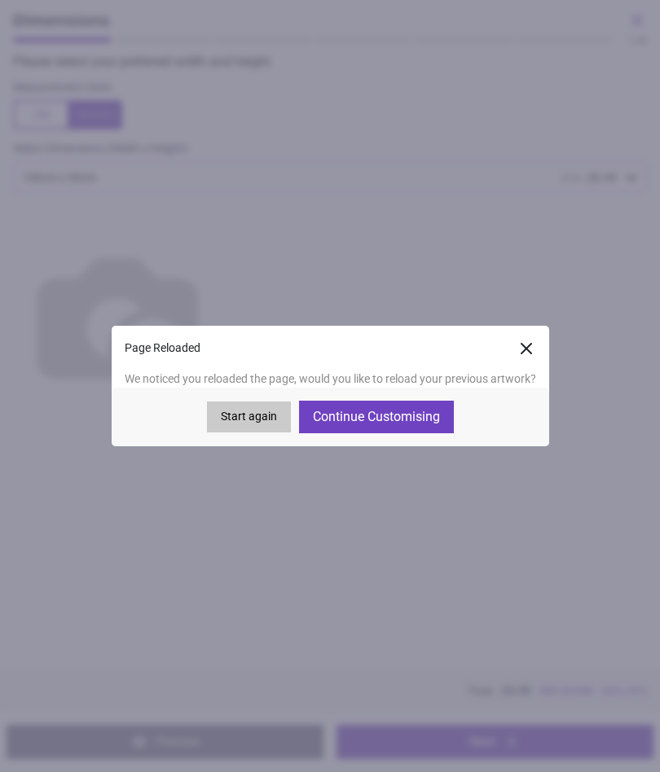
click at [422, 417] on button "Continue Customising" at bounding box center [376, 417] width 155 height 33
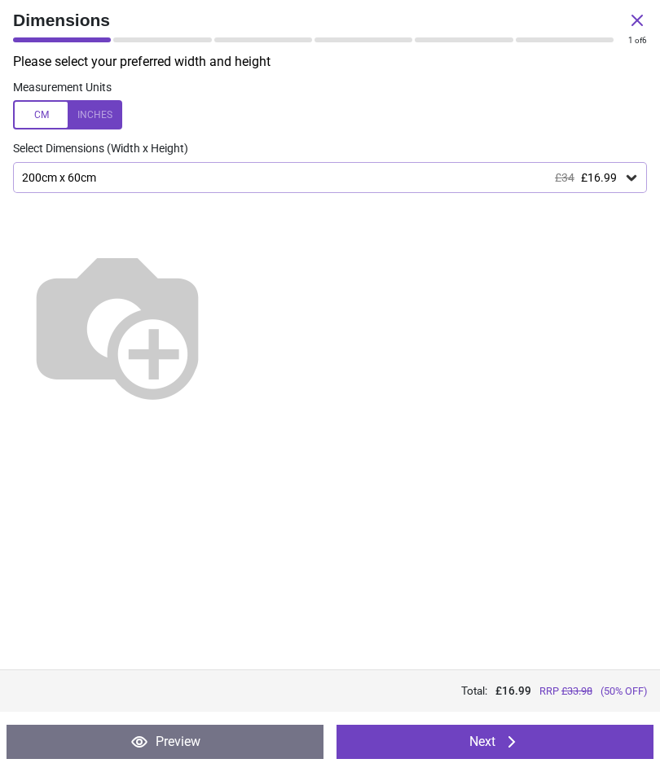
click at [570, 747] on button "Next" at bounding box center [495, 742] width 317 height 34
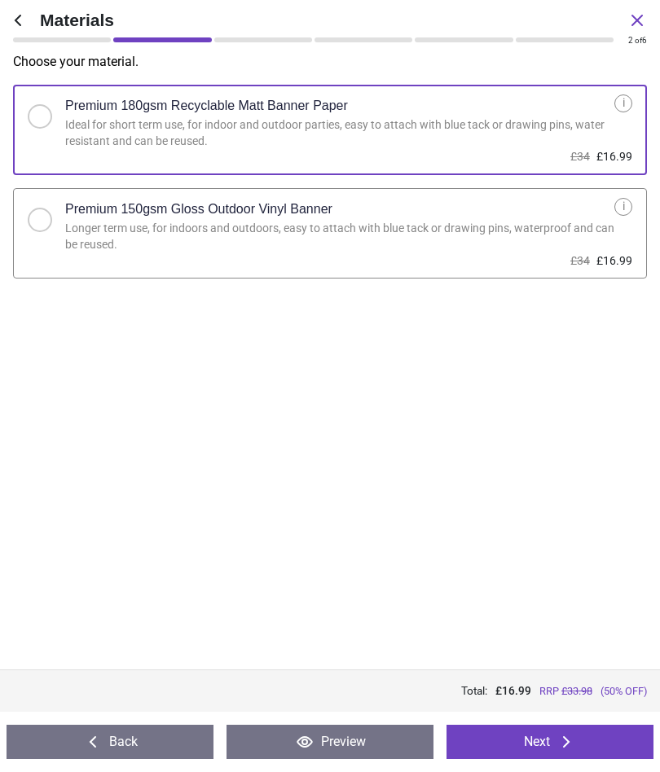
click at [579, 741] on button "Next" at bounding box center [550, 742] width 207 height 34
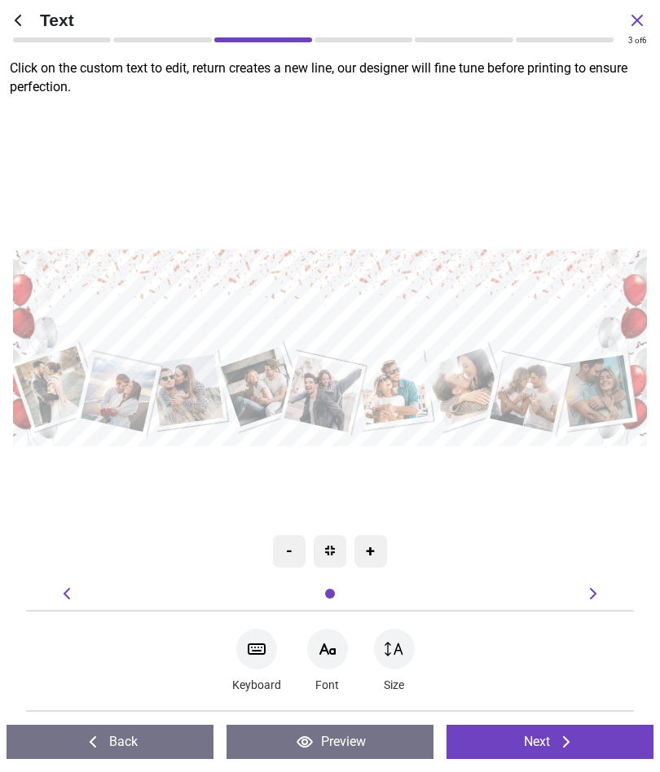
click at [580, 746] on button "Next" at bounding box center [550, 742] width 207 height 34
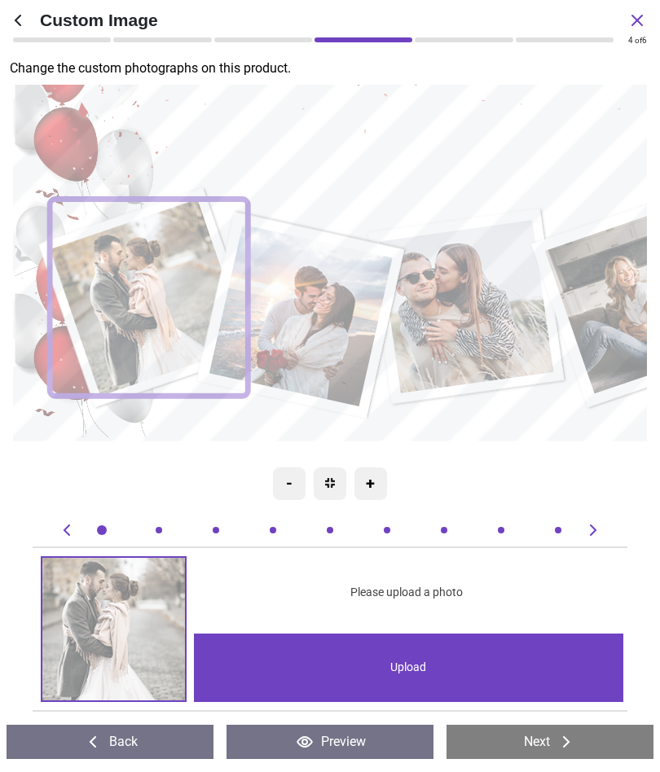
click at [155, 534] on div at bounding box center [159, 530] width 16 height 16
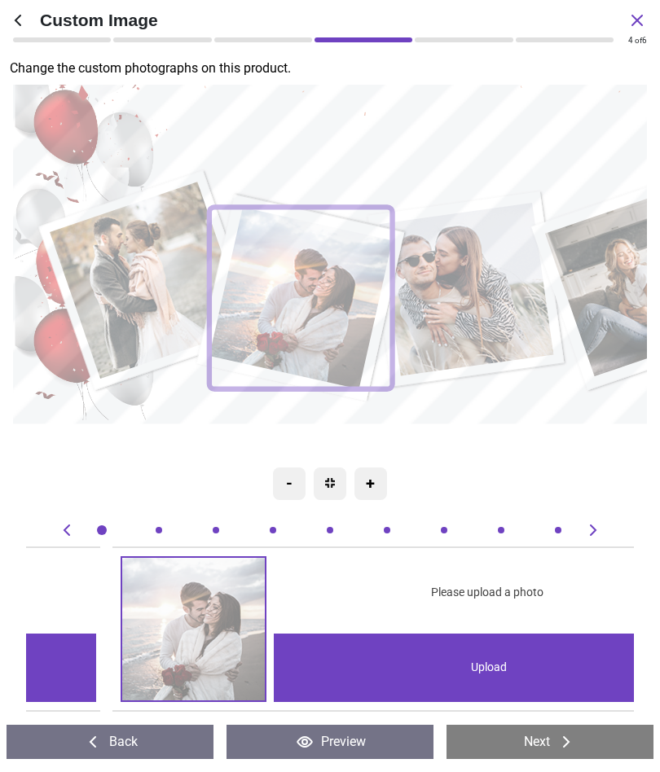
scroll to position [0, 607]
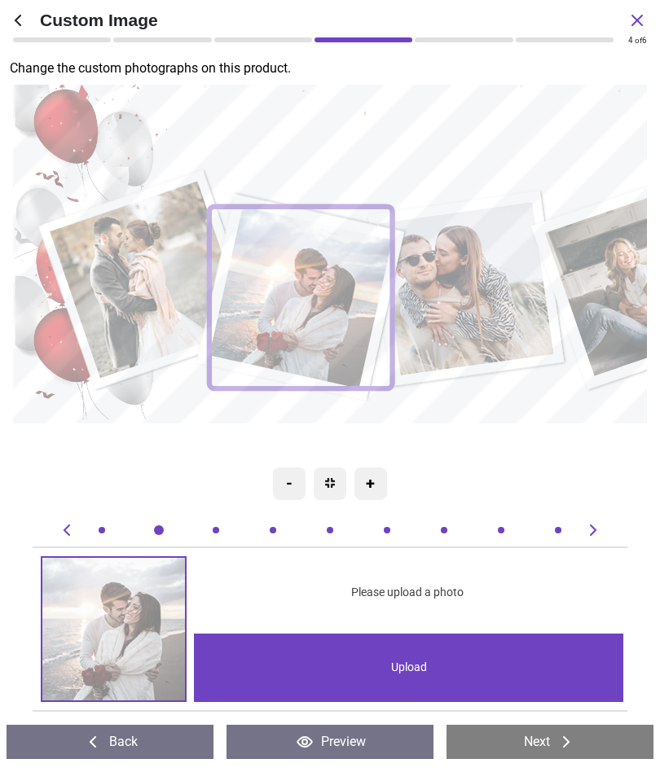
click at [99, 527] on div at bounding box center [102, 530] width 16 height 16
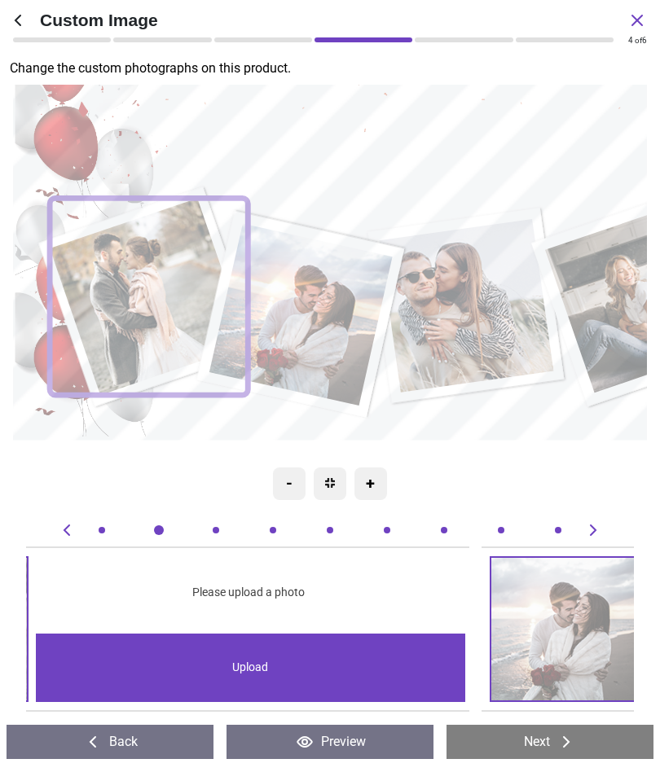
scroll to position [0, 0]
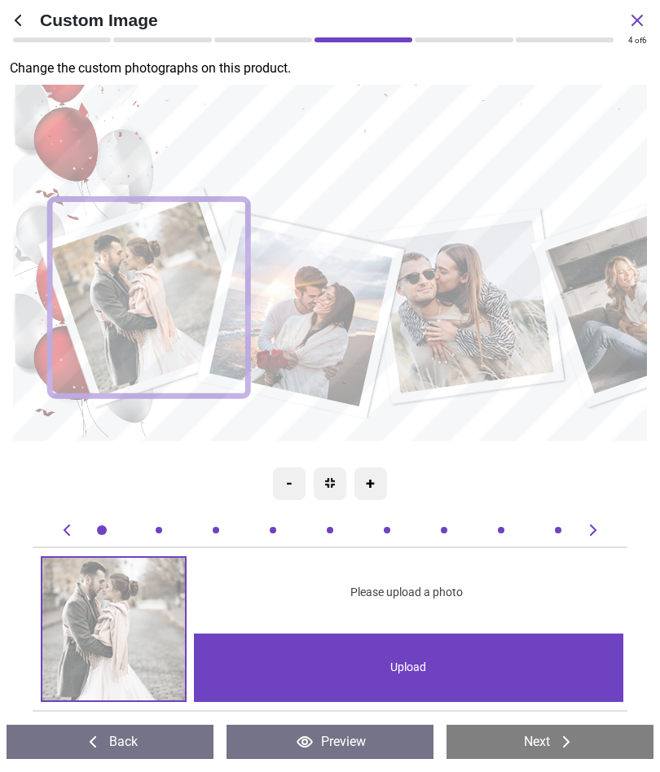
click at [486, 663] on div "Upload" at bounding box center [409, 668] width 430 height 68
click at [376, 477] on div "+" at bounding box center [370, 484] width 33 height 33
click at [375, 486] on div "+" at bounding box center [370, 484] width 33 height 33
click at [279, 485] on div "-" at bounding box center [289, 484] width 33 height 33
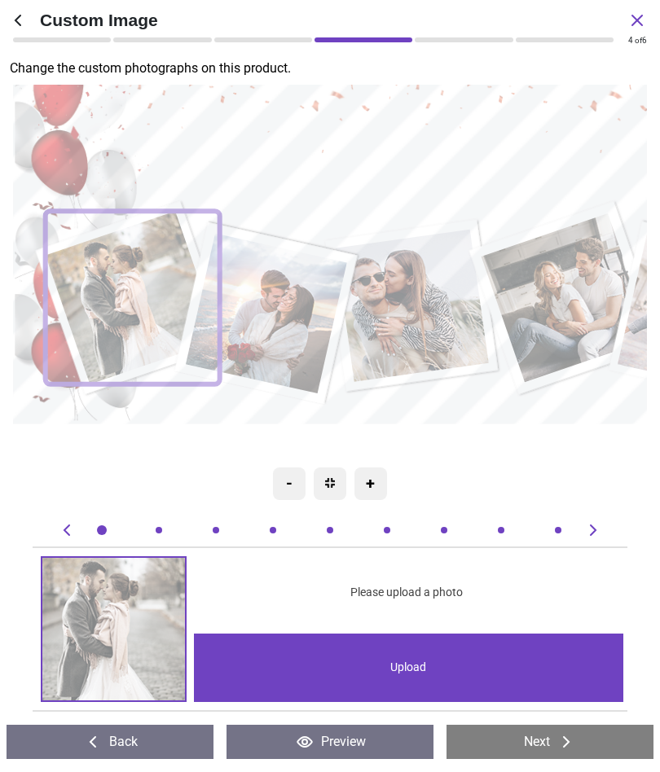
click at [283, 483] on div "-" at bounding box center [289, 484] width 33 height 33
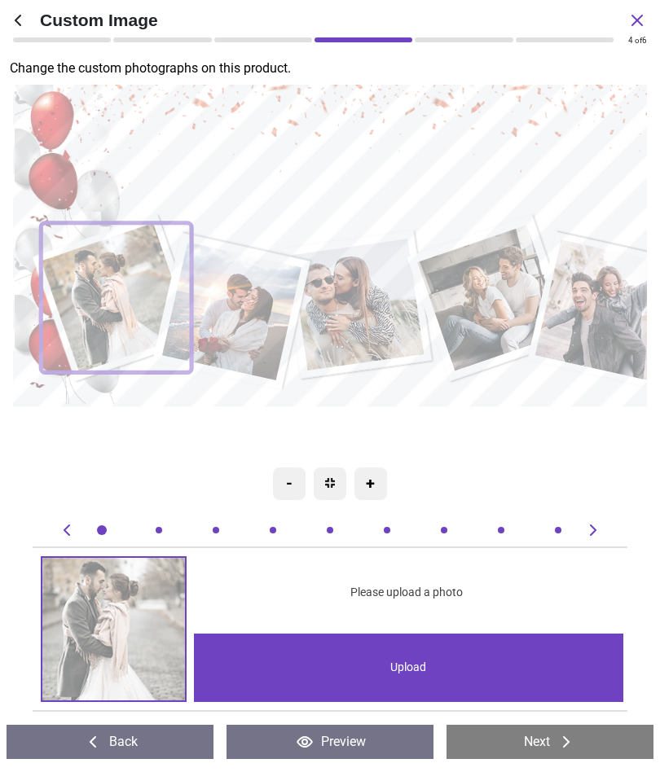
click at [372, 477] on div "+" at bounding box center [370, 484] width 33 height 33
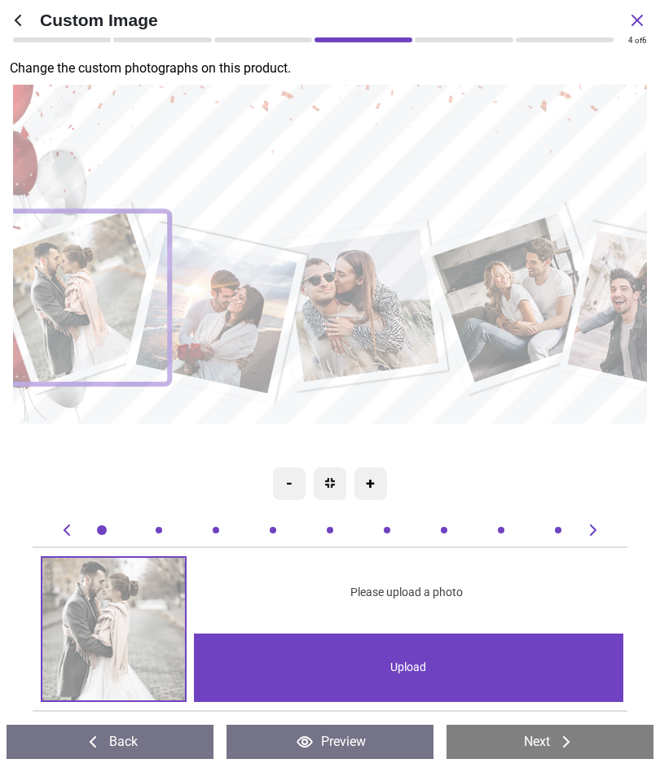
click at [289, 482] on div "-" at bounding box center [289, 484] width 33 height 33
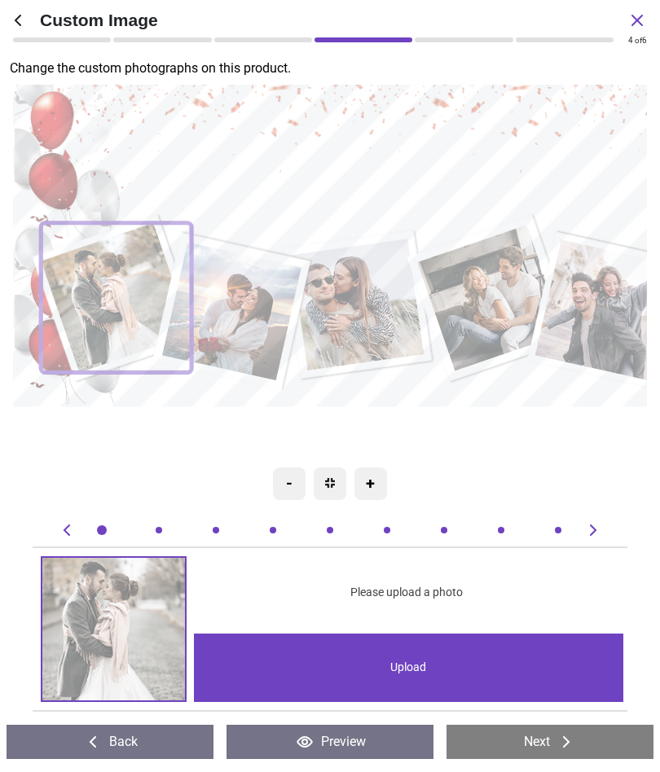
click at [328, 478] on img at bounding box center [330, 483] width 10 height 10
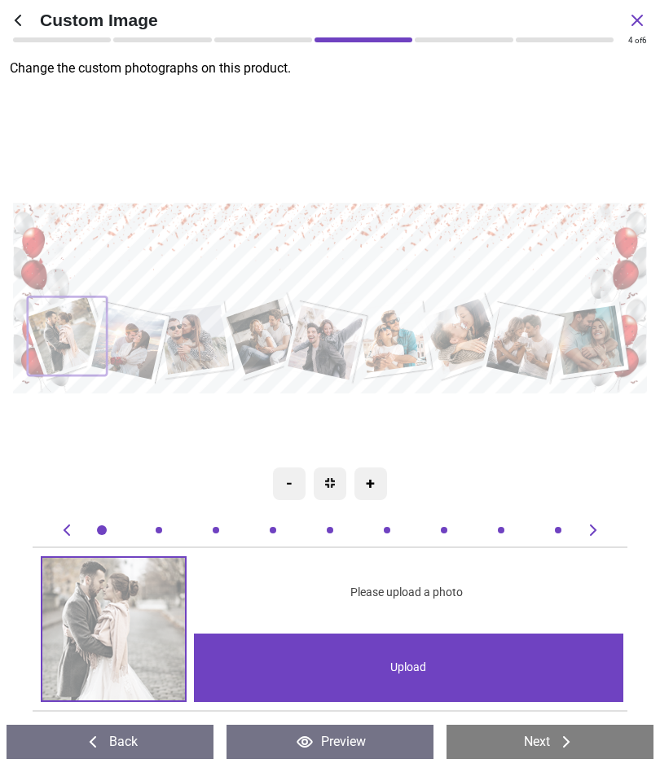
click at [362, 742] on button "Preview" at bounding box center [330, 742] width 207 height 34
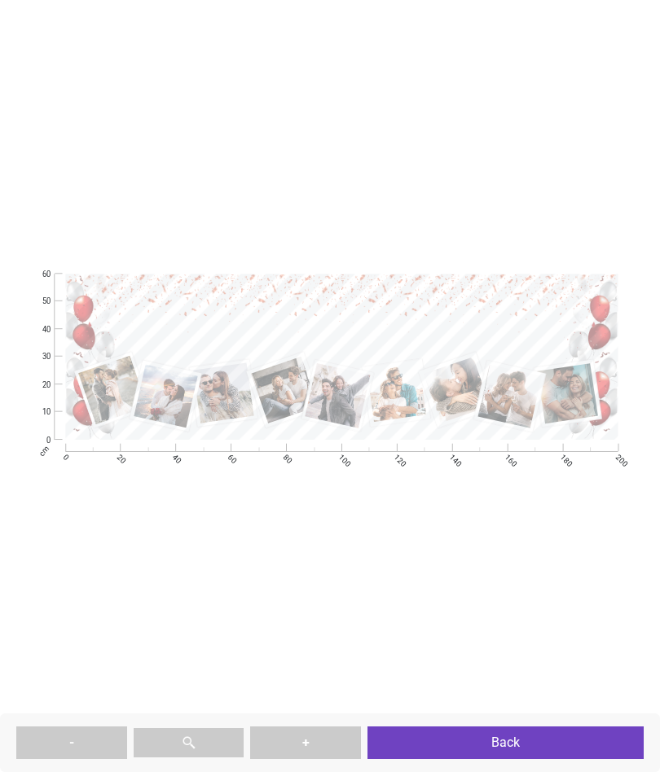
click at [564, 724] on div "- + Back" at bounding box center [330, 743] width 660 height 59
click at [555, 742] on button "Back" at bounding box center [505, 743] width 276 height 33
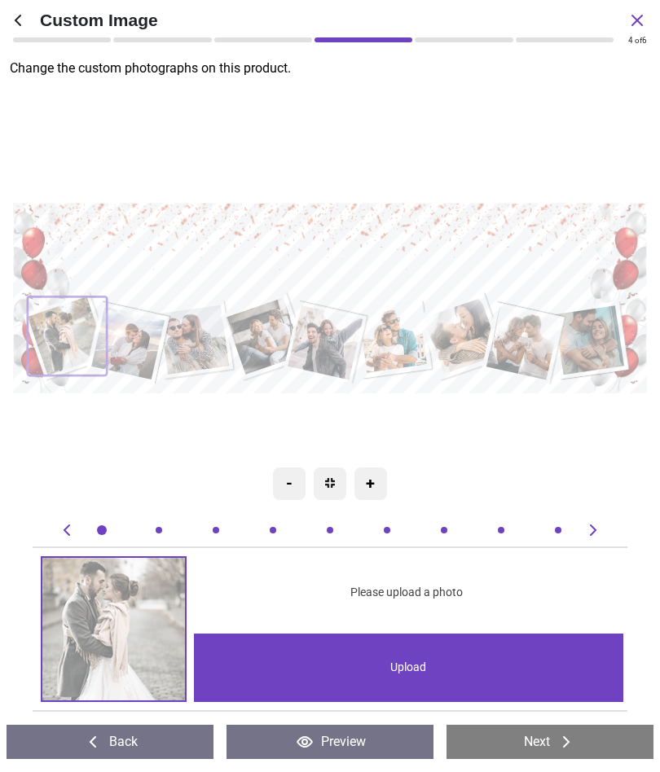
click at [513, 655] on div "Upload" at bounding box center [409, 668] width 430 height 68
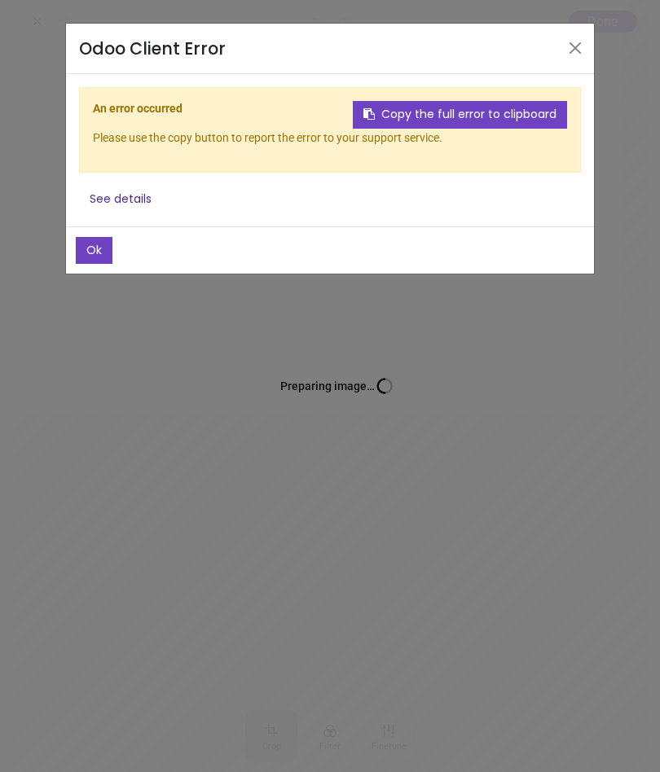
click at [526, 116] on button "Copy the full error to clipboard" at bounding box center [460, 115] width 214 height 28
click at [511, 106] on button "Copy the full error to clipboard" at bounding box center [460, 115] width 214 height 28
click at [509, 111] on button "Copy the full error to clipboard" at bounding box center [460, 115] width 214 height 28
click at [457, 115] on button "Copy the full error to clipboard" at bounding box center [460, 115] width 214 height 28
click at [138, 196] on button "See details" at bounding box center [120, 200] width 83 height 28
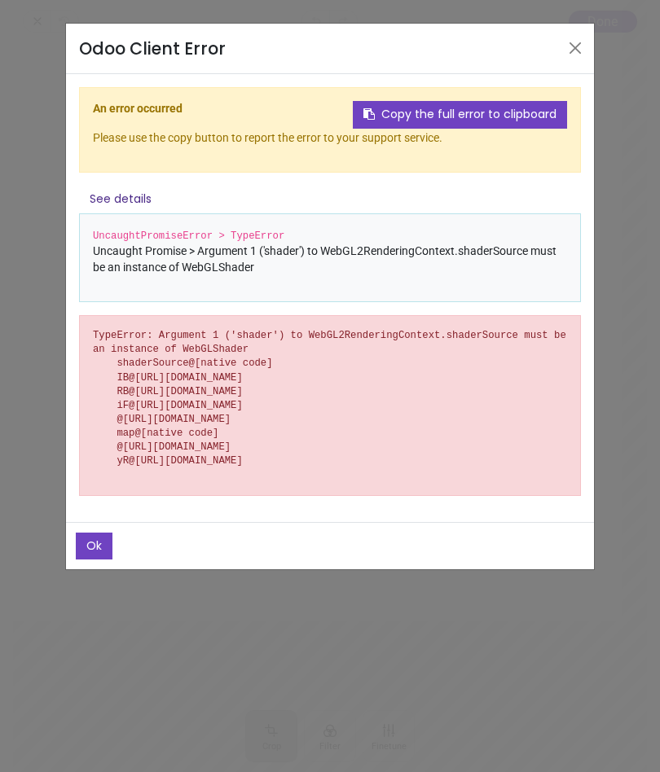
click at [86, 561] on button "Ok" at bounding box center [94, 547] width 37 height 28
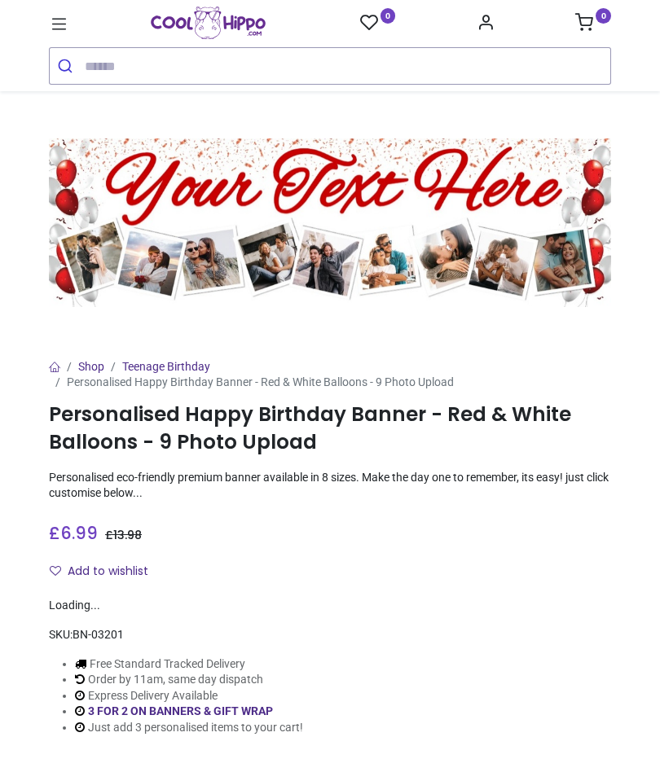
scroll to position [271, 0]
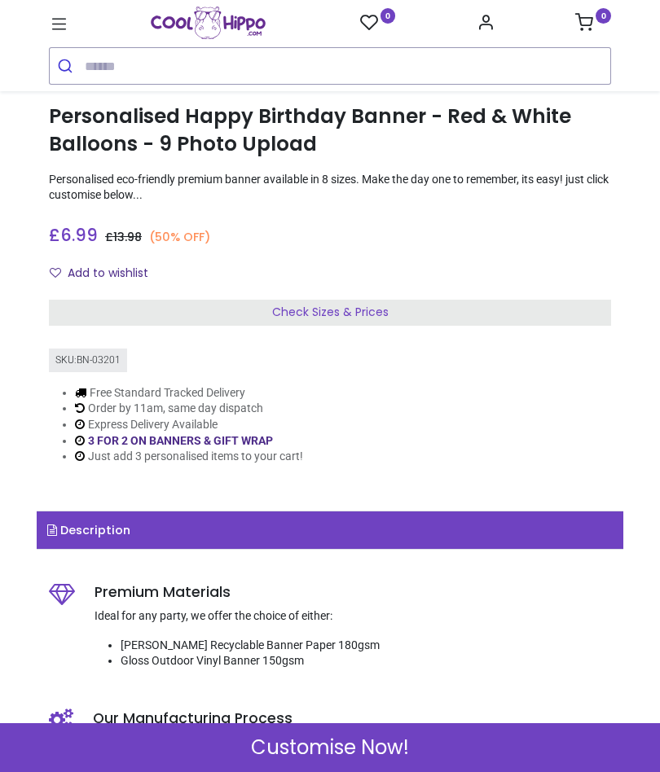
click at [519, 300] on div "Check Sizes & Prices" at bounding box center [330, 313] width 562 height 26
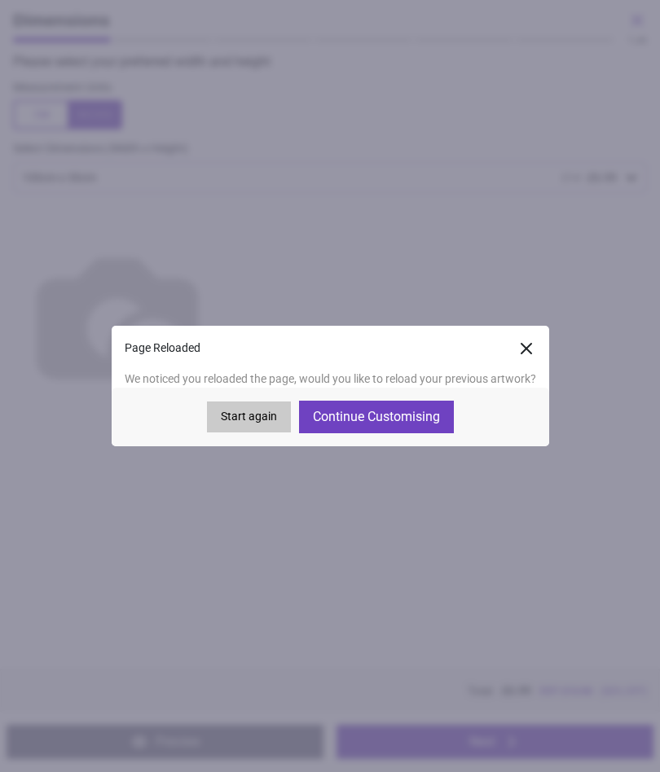
click at [422, 416] on button "Continue Customising" at bounding box center [376, 417] width 155 height 33
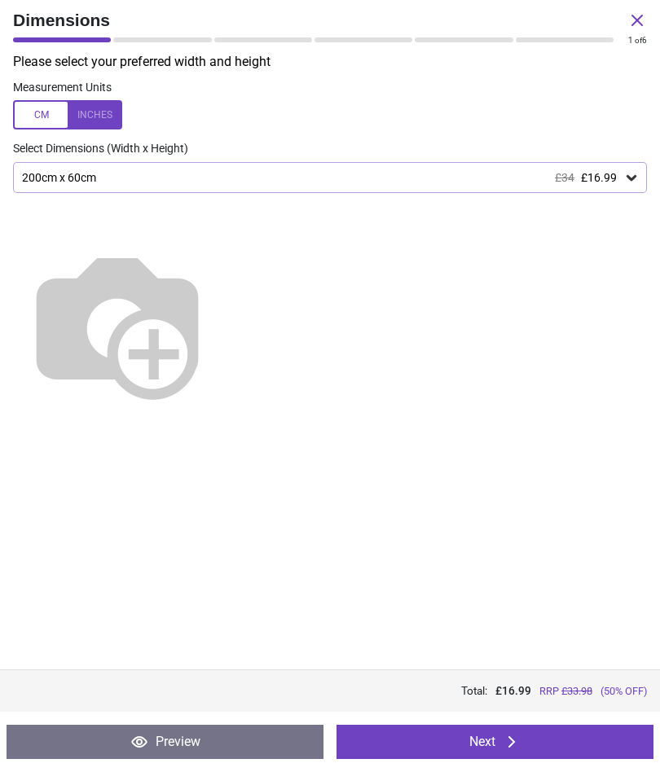
click at [544, 742] on button "Next" at bounding box center [495, 742] width 317 height 34
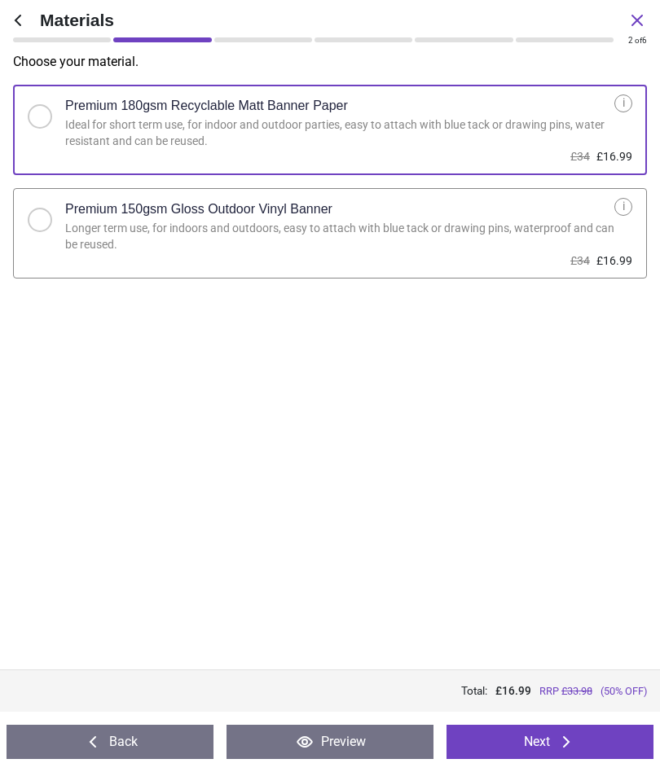
click at [565, 748] on icon at bounding box center [567, 743] width 20 height 20
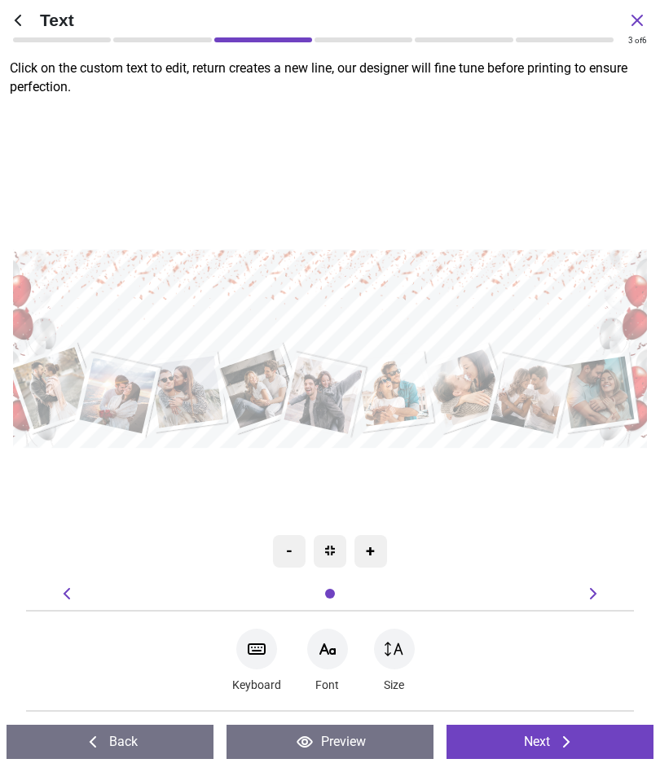
click at [559, 743] on icon at bounding box center [567, 743] width 20 height 20
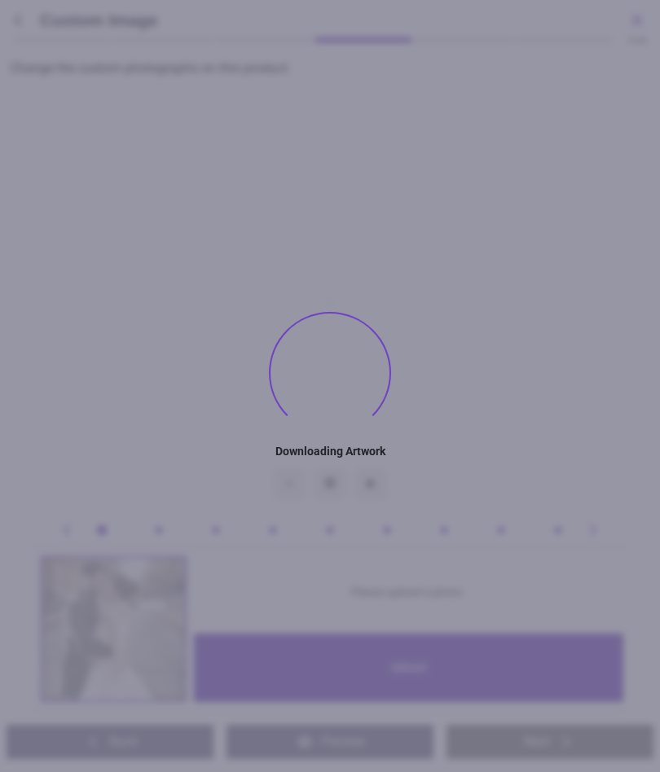
type textarea "**********"
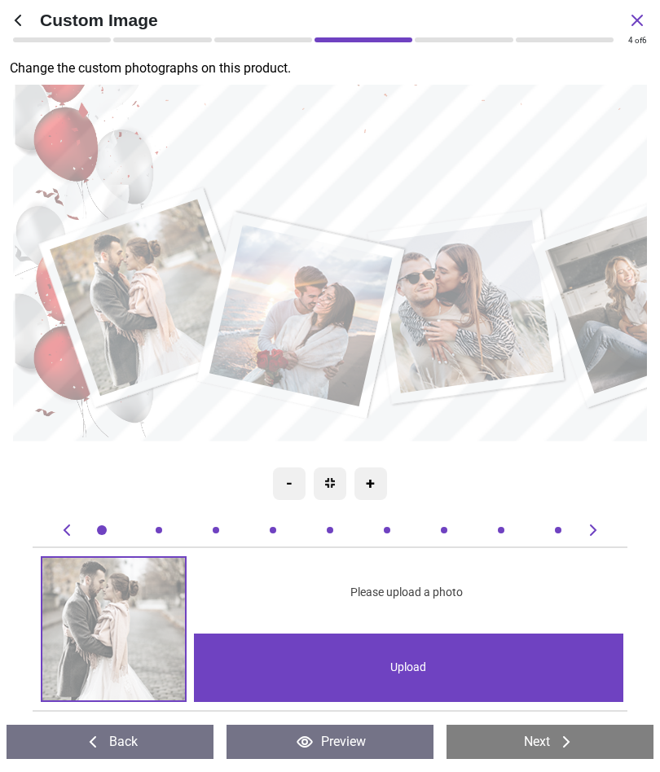
click at [511, 661] on div "Upload" at bounding box center [409, 668] width 430 height 68
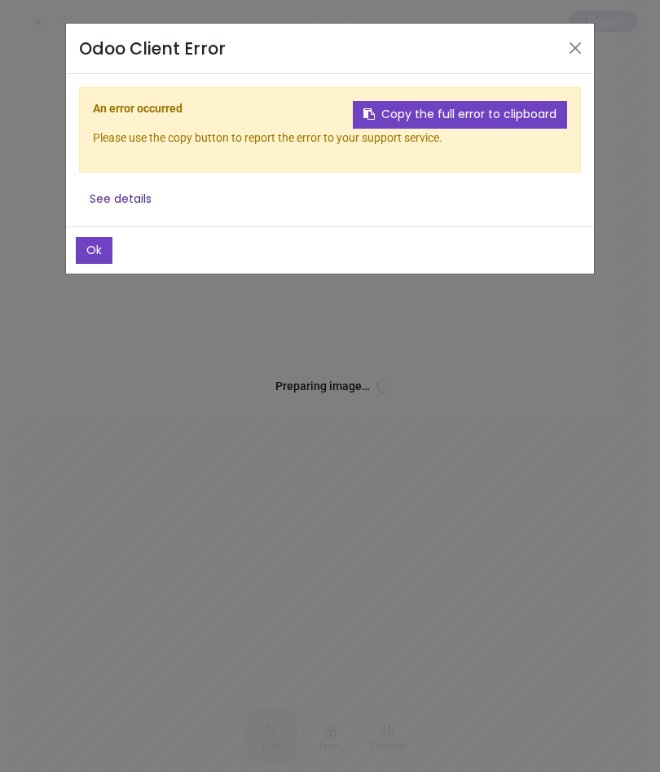
click at [575, 36] on button "Close" at bounding box center [575, 48] width 24 height 24
